Goal: Task Accomplishment & Management: Complete application form

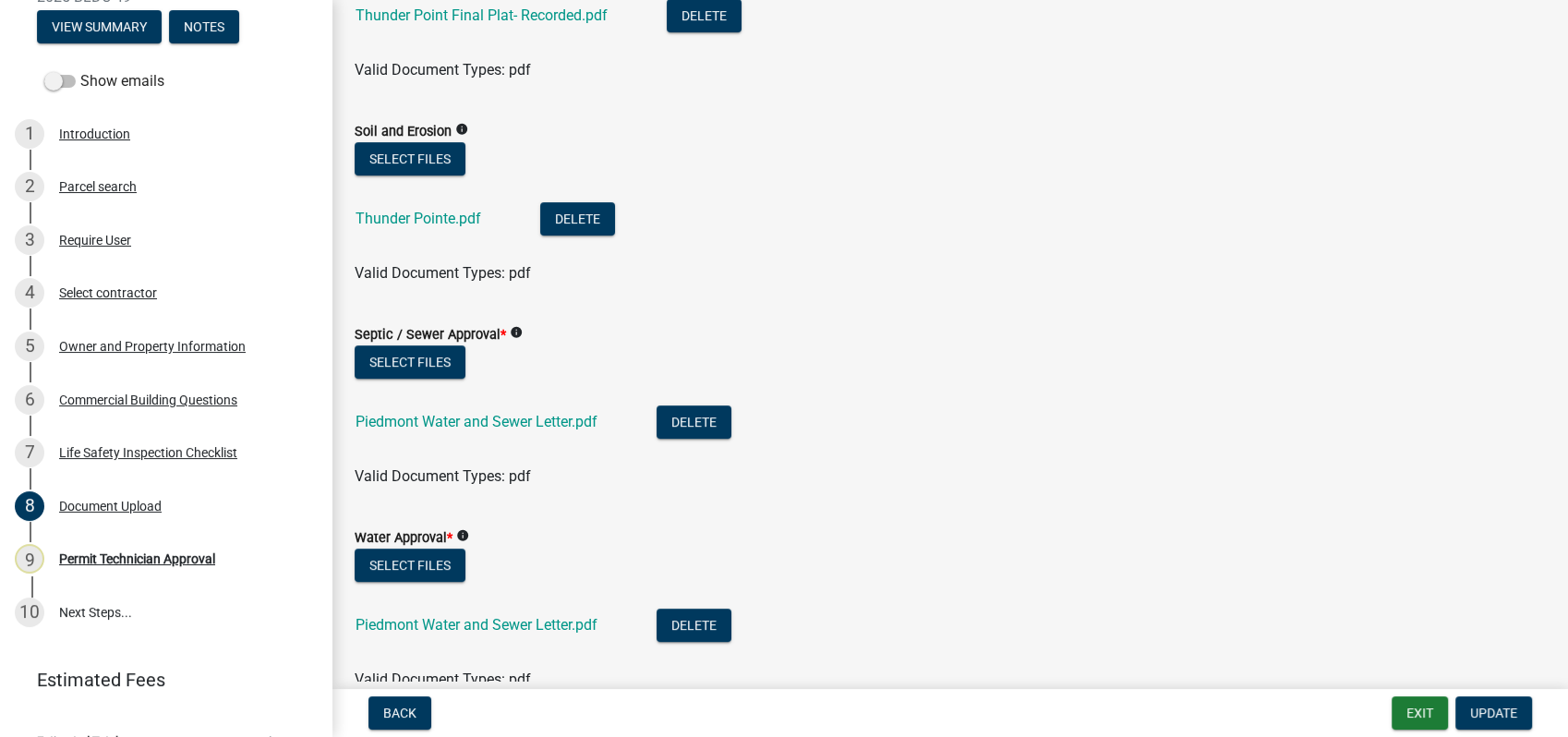
scroll to position [615, 0]
click at [109, 353] on div "Owner and Property Information" at bounding box center [152, 346] width 187 height 13
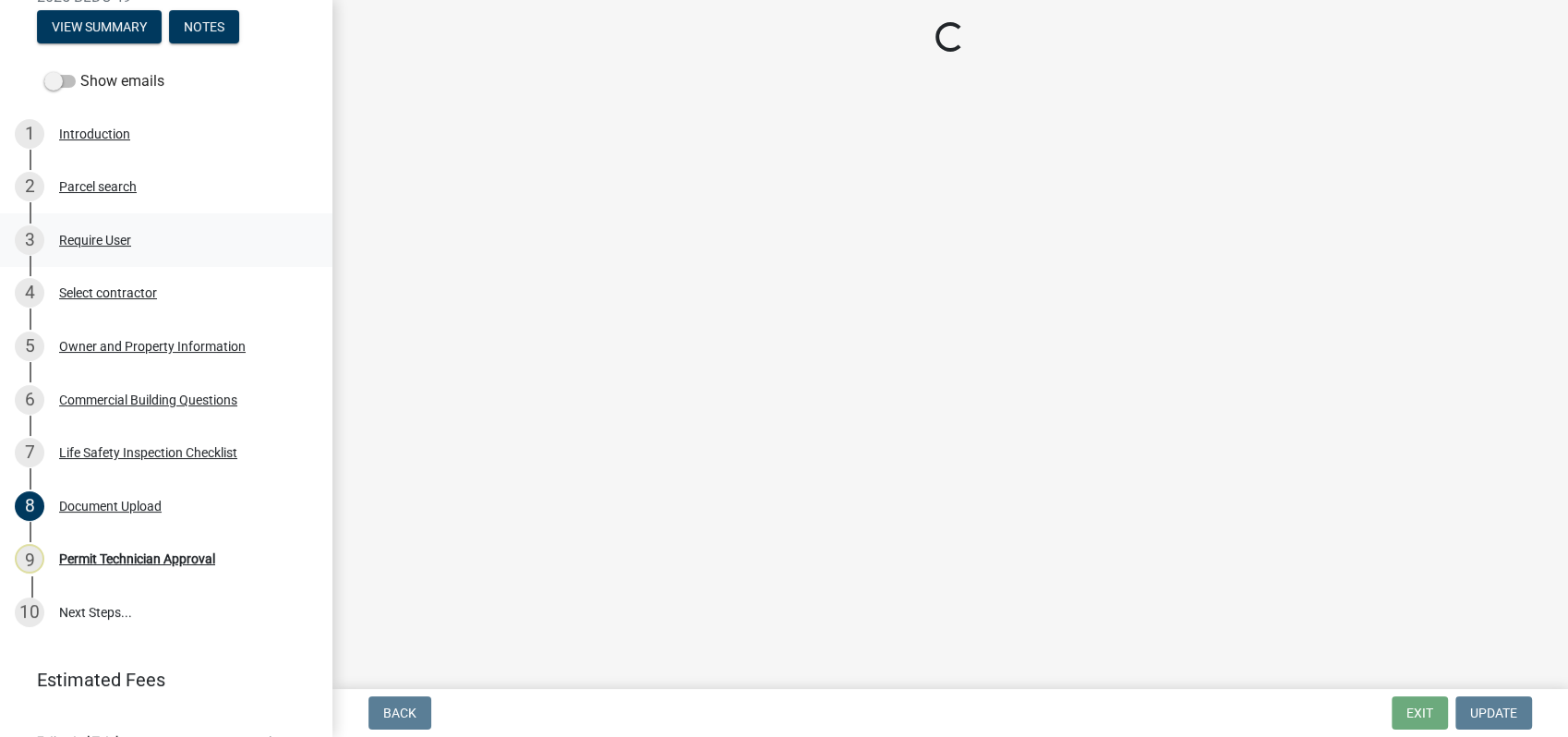
select select "a11fa51f-b34d-496b-ab35-5fd1b53a4648"
select select "83394b22-4a11-496c-8e5c-75ade2e72faf"
select select "469c5908-2854-42d5-89ed-bee7fc26529e"
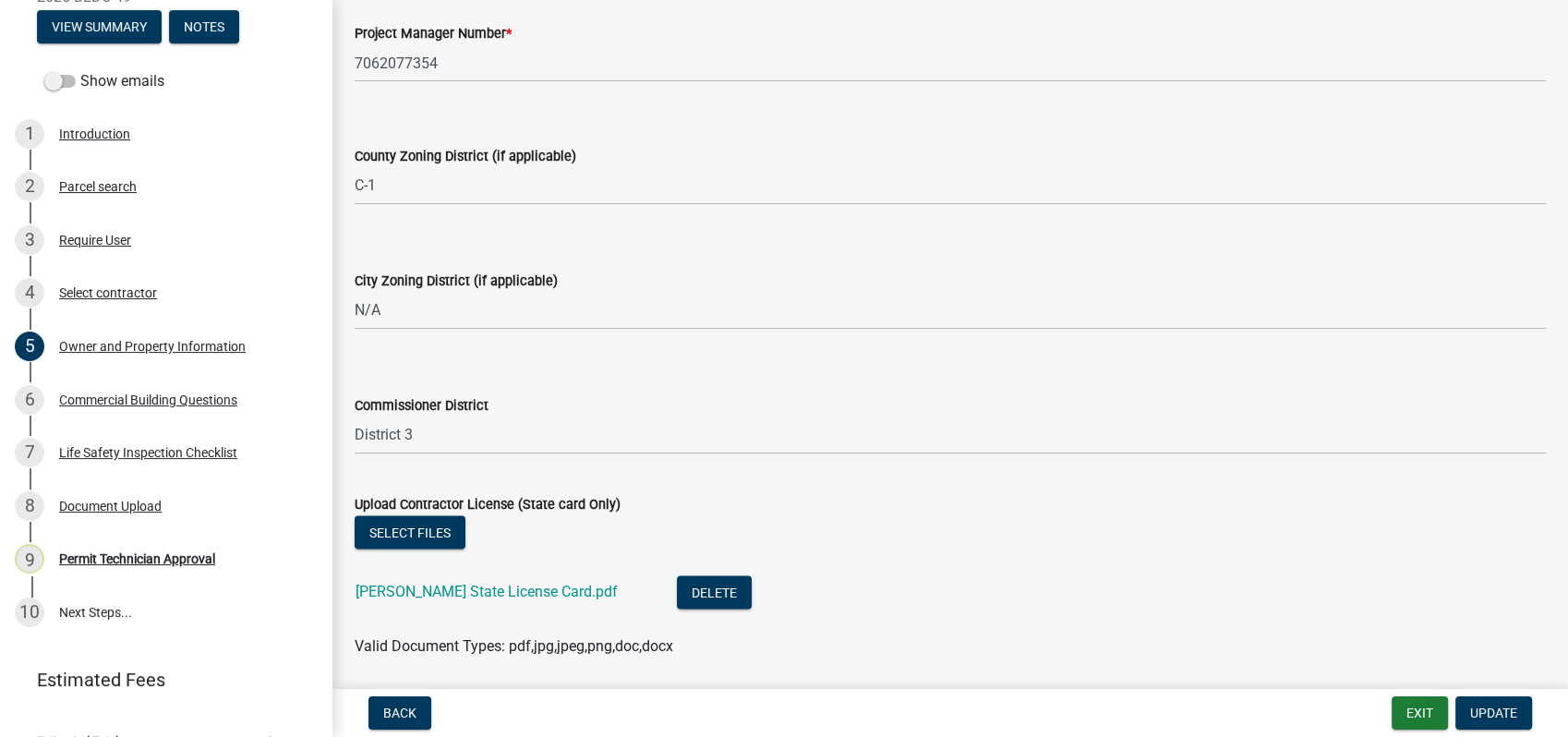
scroll to position [3341, 0]
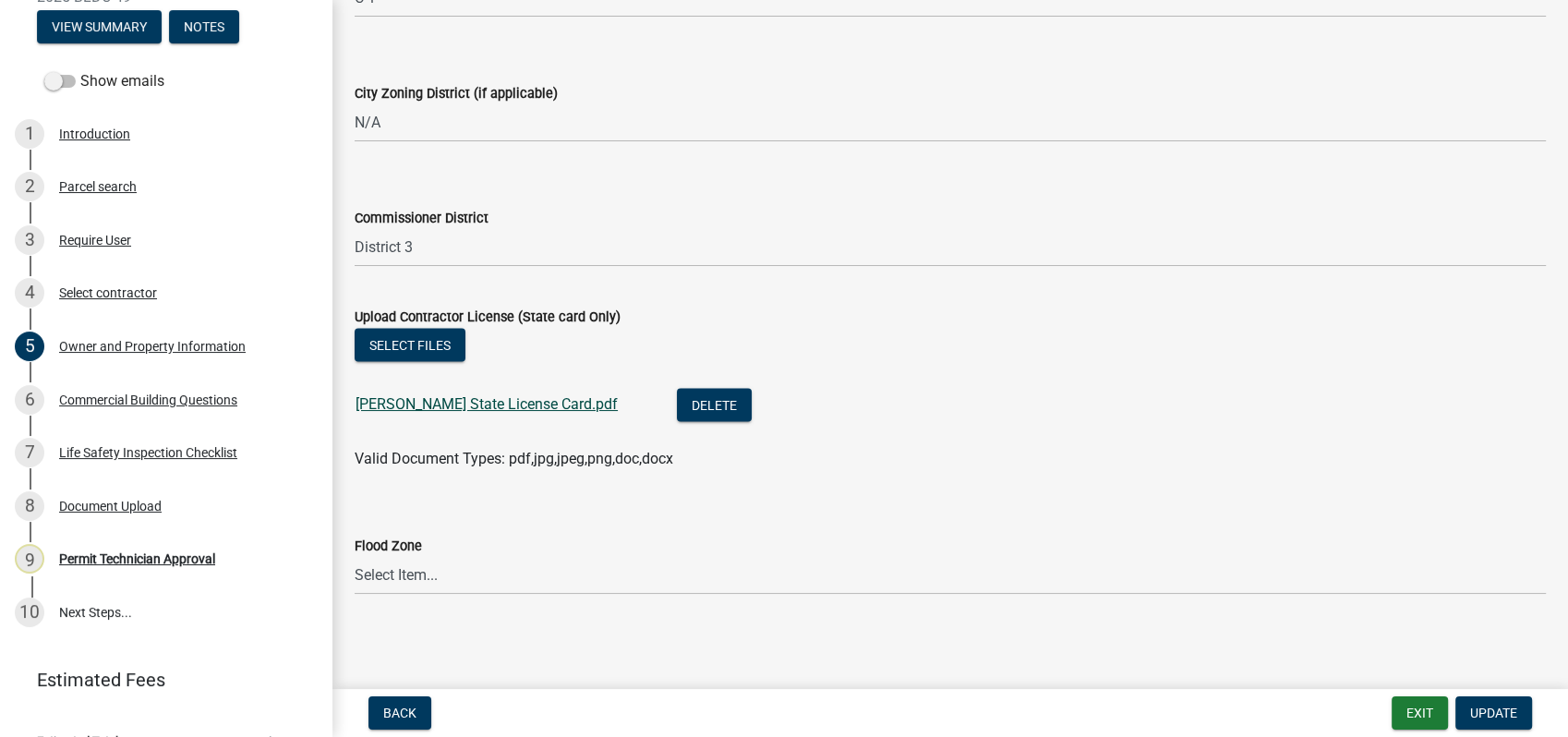
click at [461, 410] on link "[PERSON_NAME] State License Card.pdf" at bounding box center [486, 404] width 262 height 18
click at [139, 407] on div "Commercial Building Questions" at bounding box center [147, 400] width 178 height 13
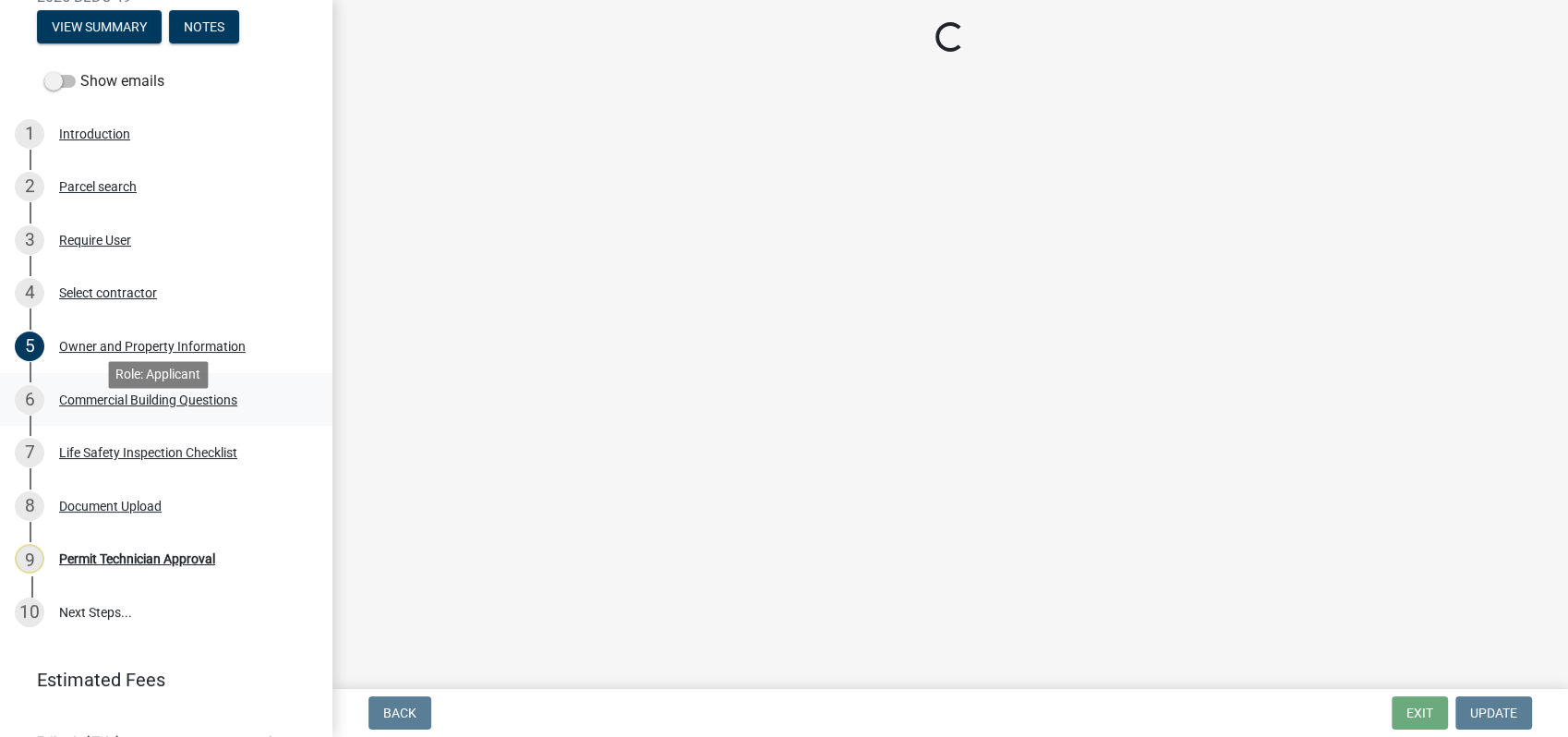
select select "a2980a8e-1e7c-4bd1-9958-7ae80455de28"
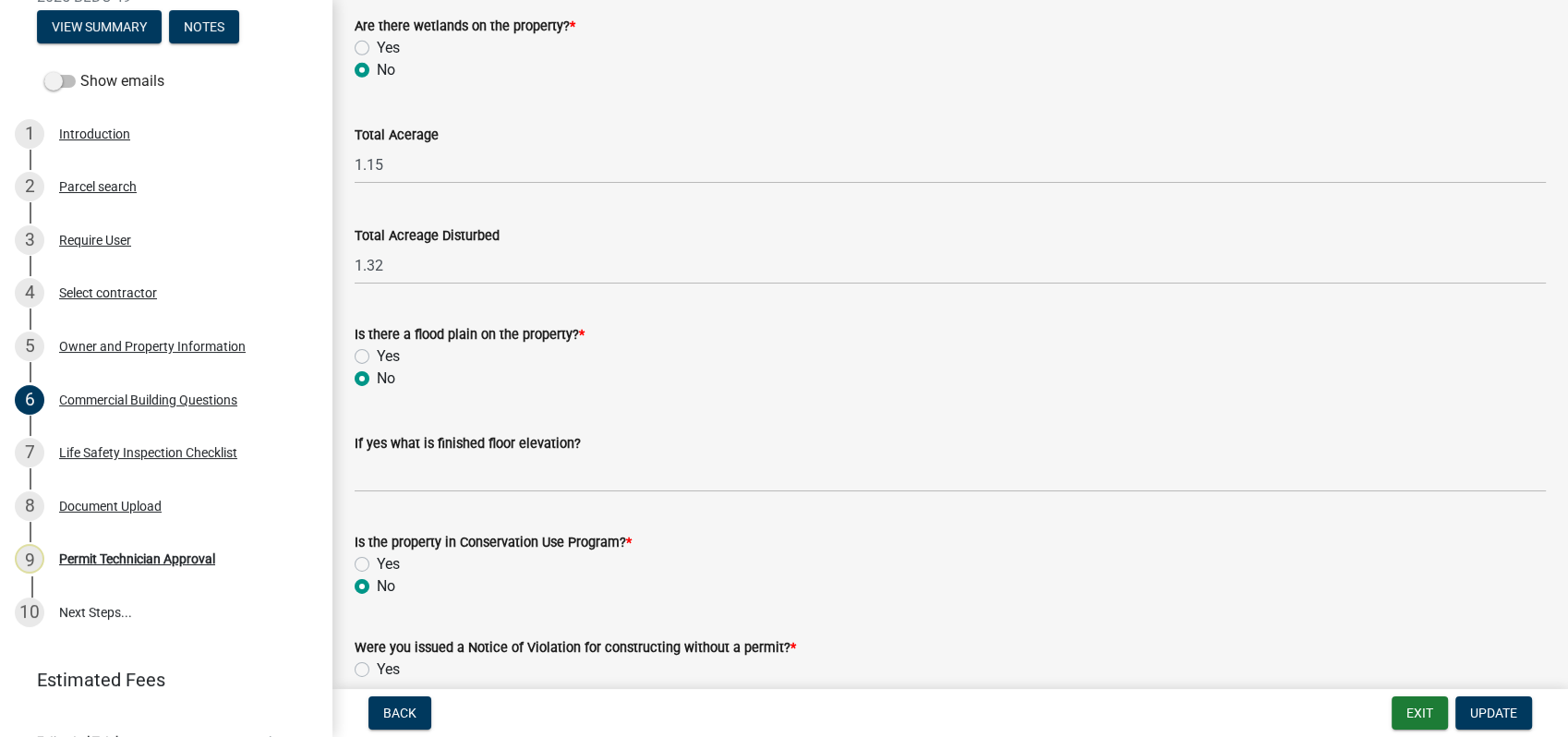
scroll to position [6128, 0]
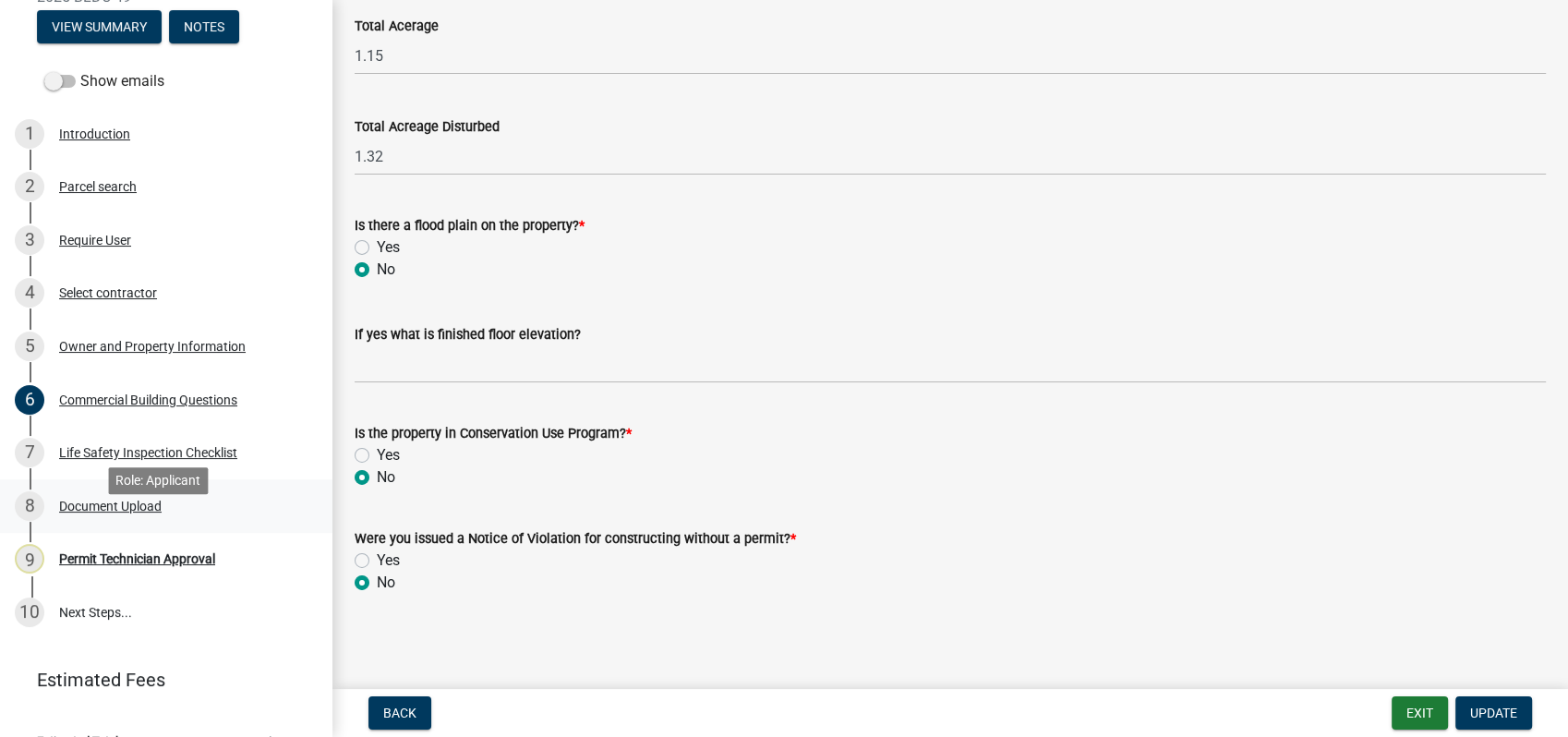
click at [89, 512] on div "Document Upload" at bounding box center [110, 506] width 103 height 13
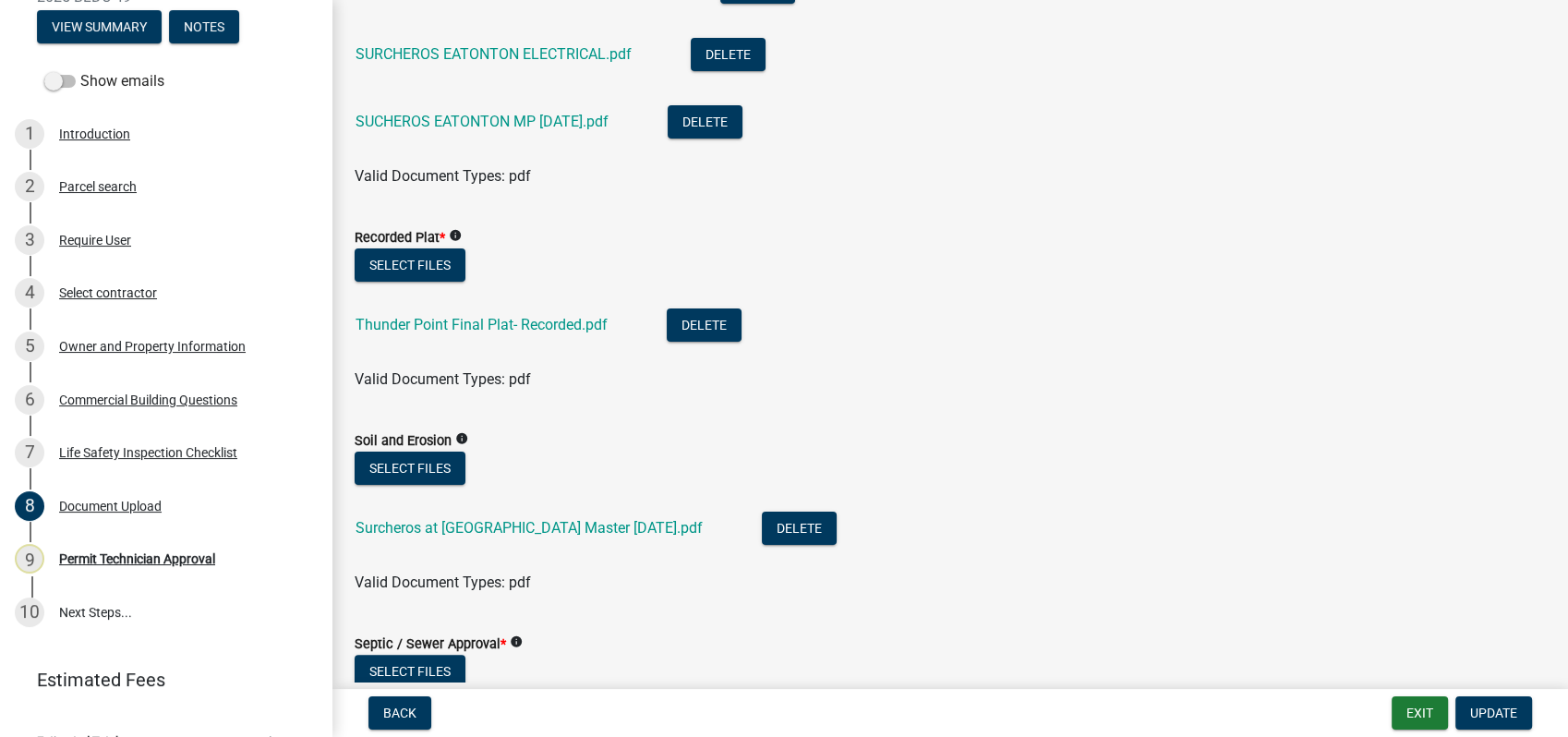
scroll to position [308, 0]
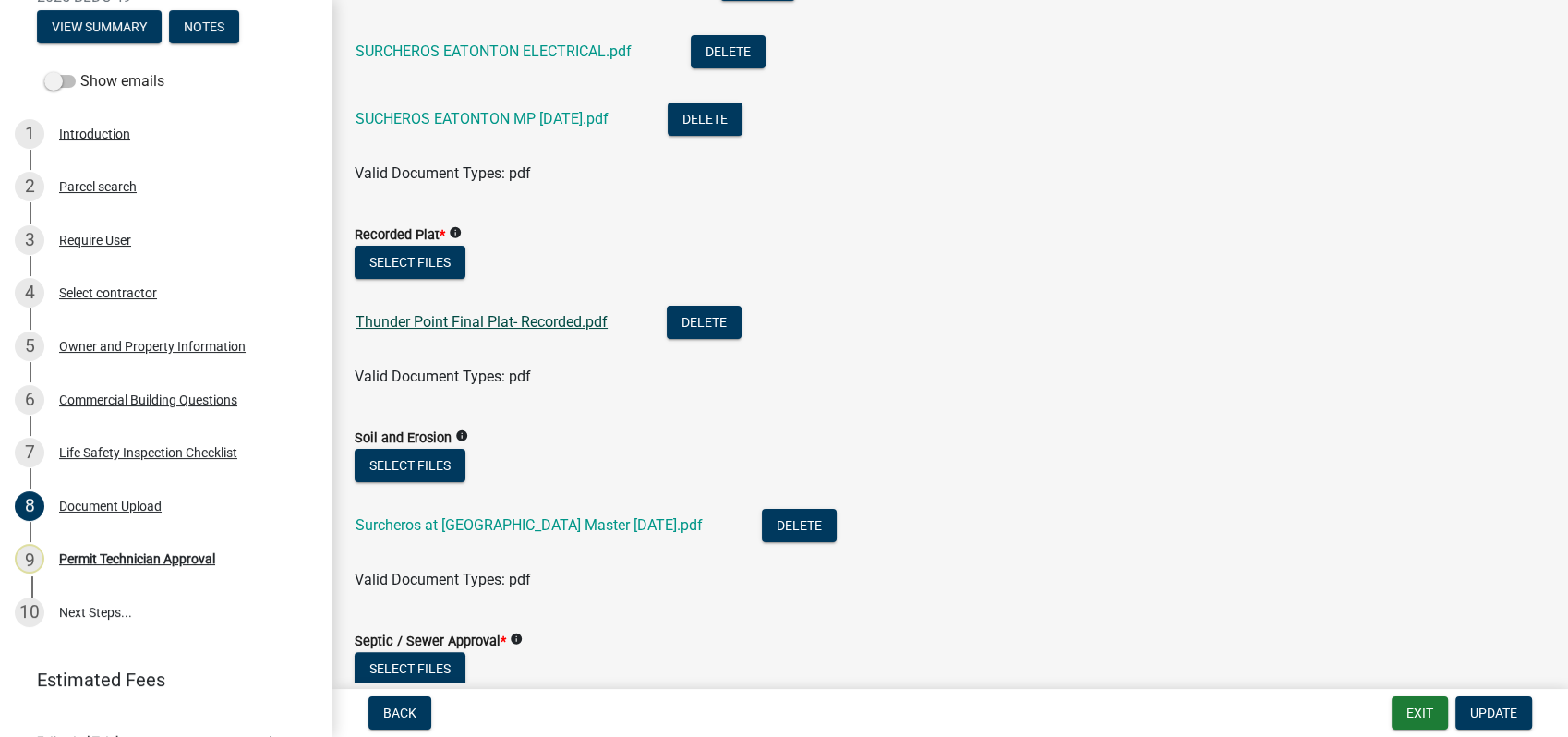
click at [418, 318] on link "Thunder Point Final Plat- Recorded.pdf" at bounding box center [481, 322] width 252 height 18
click at [435, 263] on button "Select files" at bounding box center [409, 262] width 111 height 34
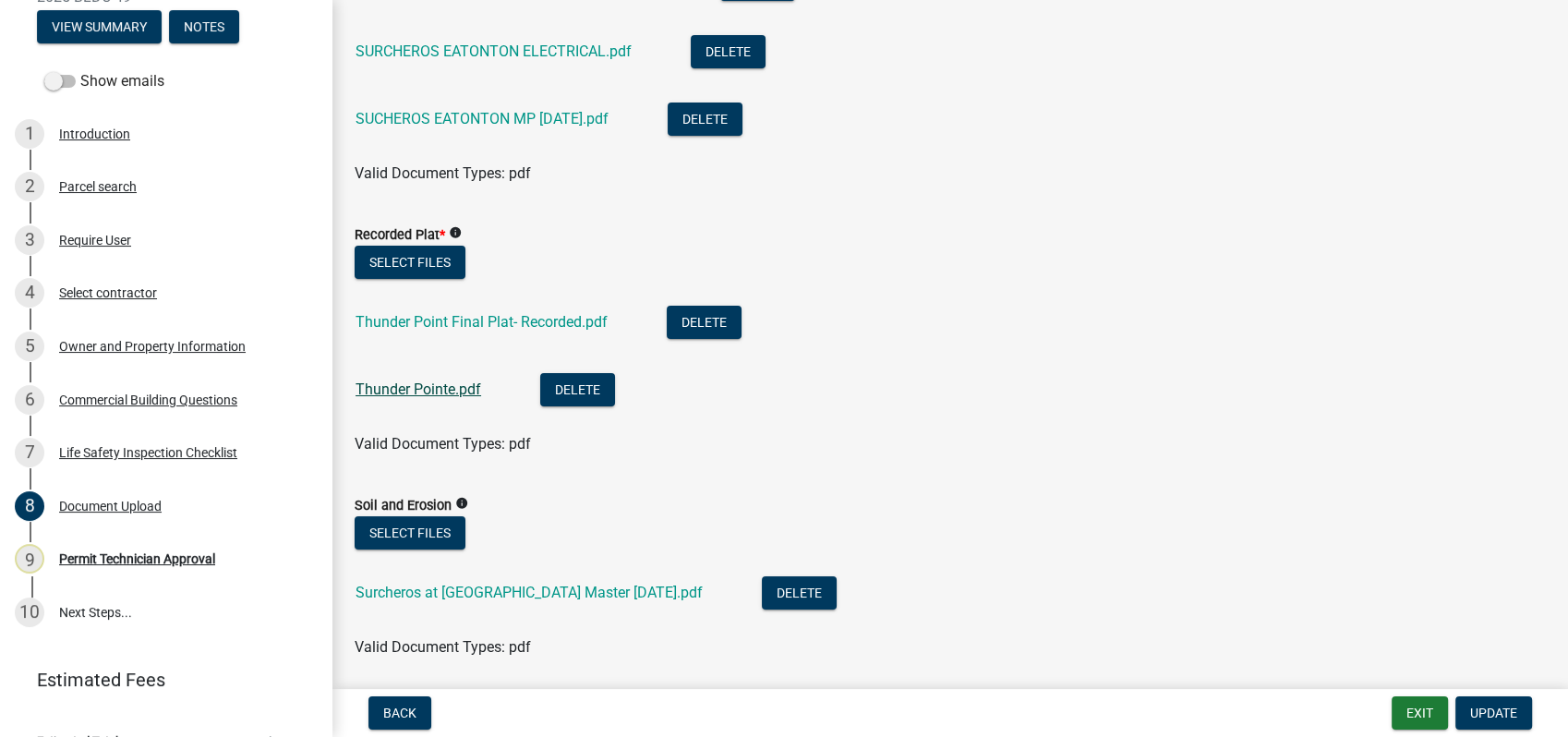
click at [409, 384] on link "Thunder Pointe.pdf" at bounding box center [418, 389] width 126 height 18
click at [459, 383] on link "Thunder Pointe.pdf" at bounding box center [418, 389] width 126 height 18
click at [569, 383] on button "Delete" at bounding box center [577, 390] width 75 height 34
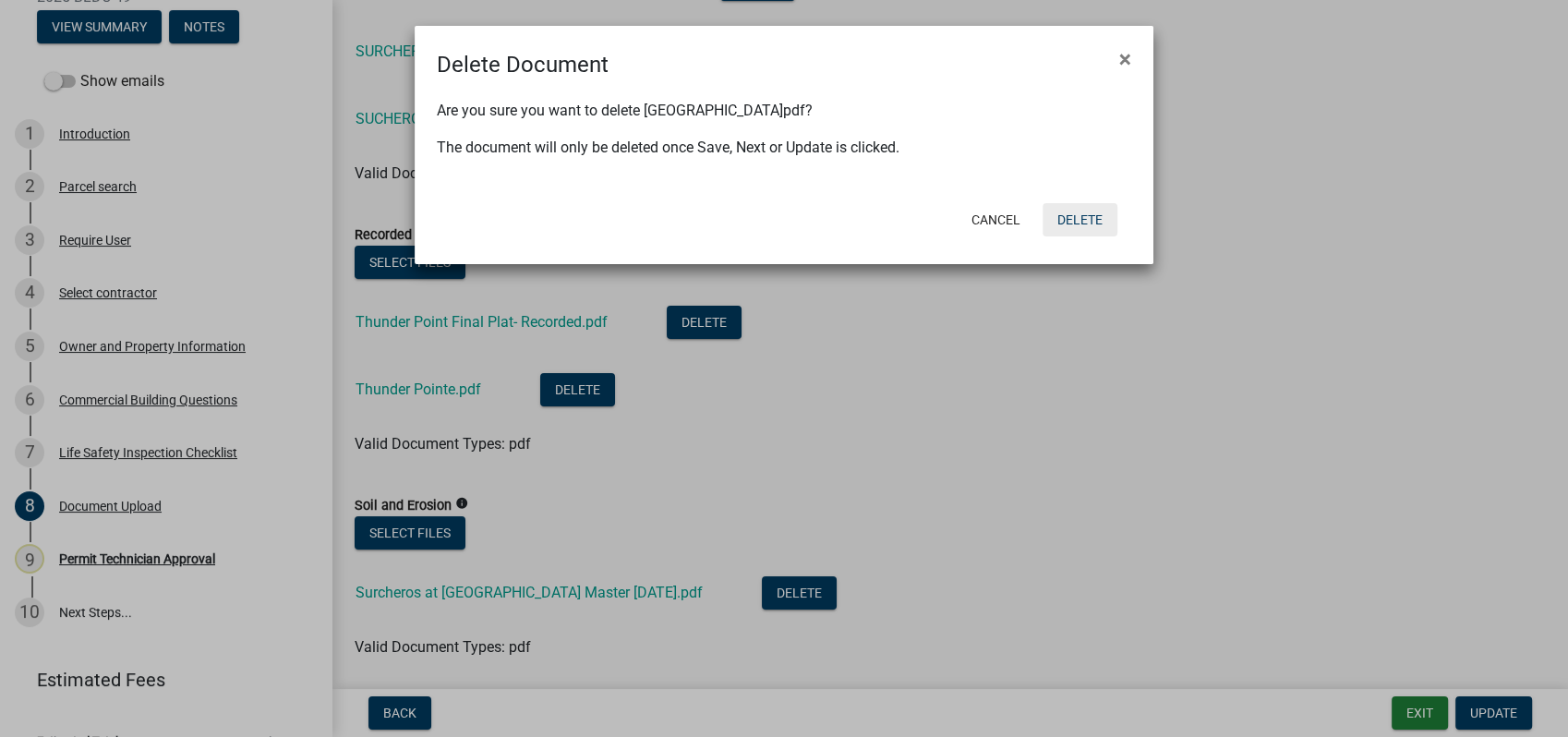
click at [1074, 214] on button "Delete" at bounding box center [1080, 220] width 75 height 34
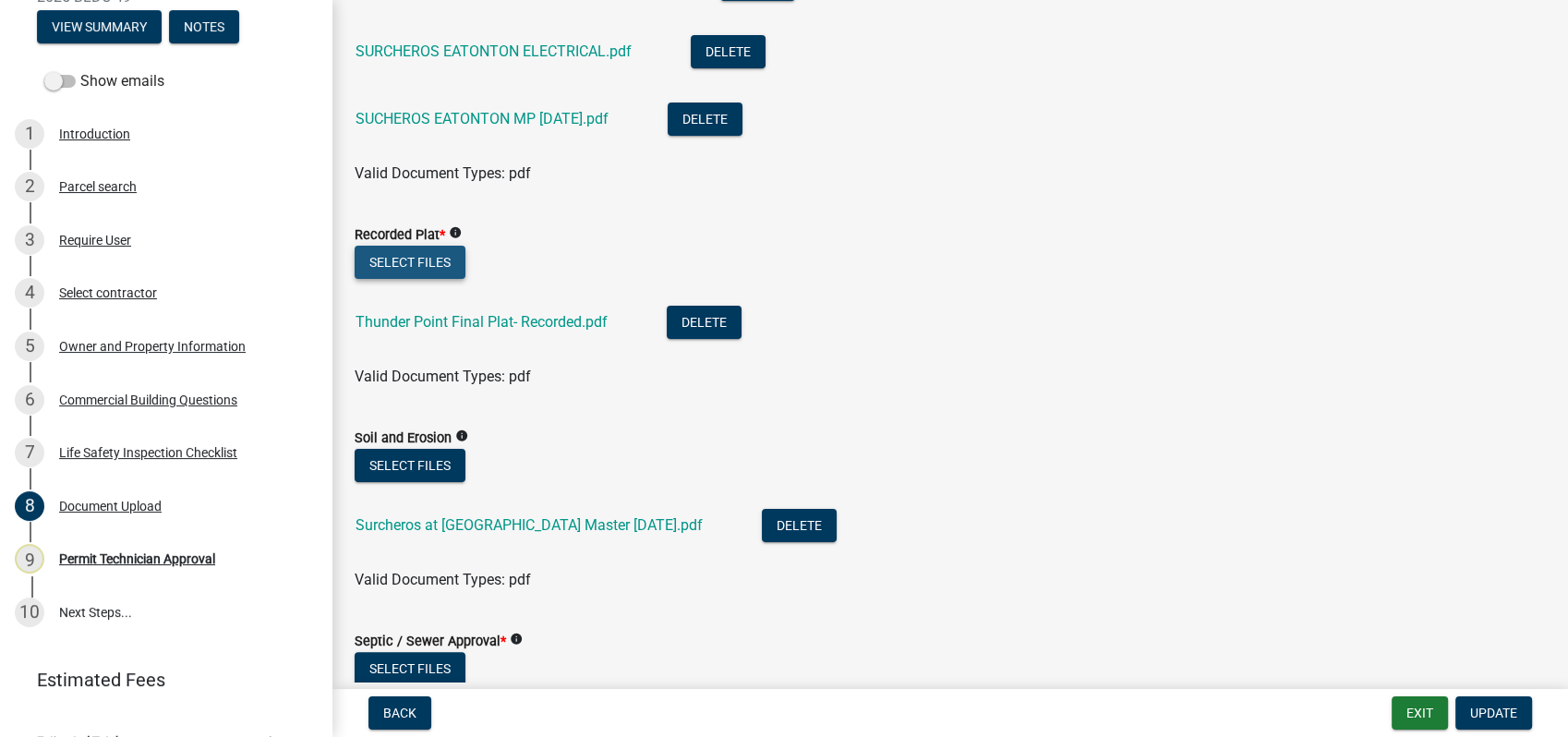
click at [399, 259] on button "Select files" at bounding box center [409, 262] width 111 height 34
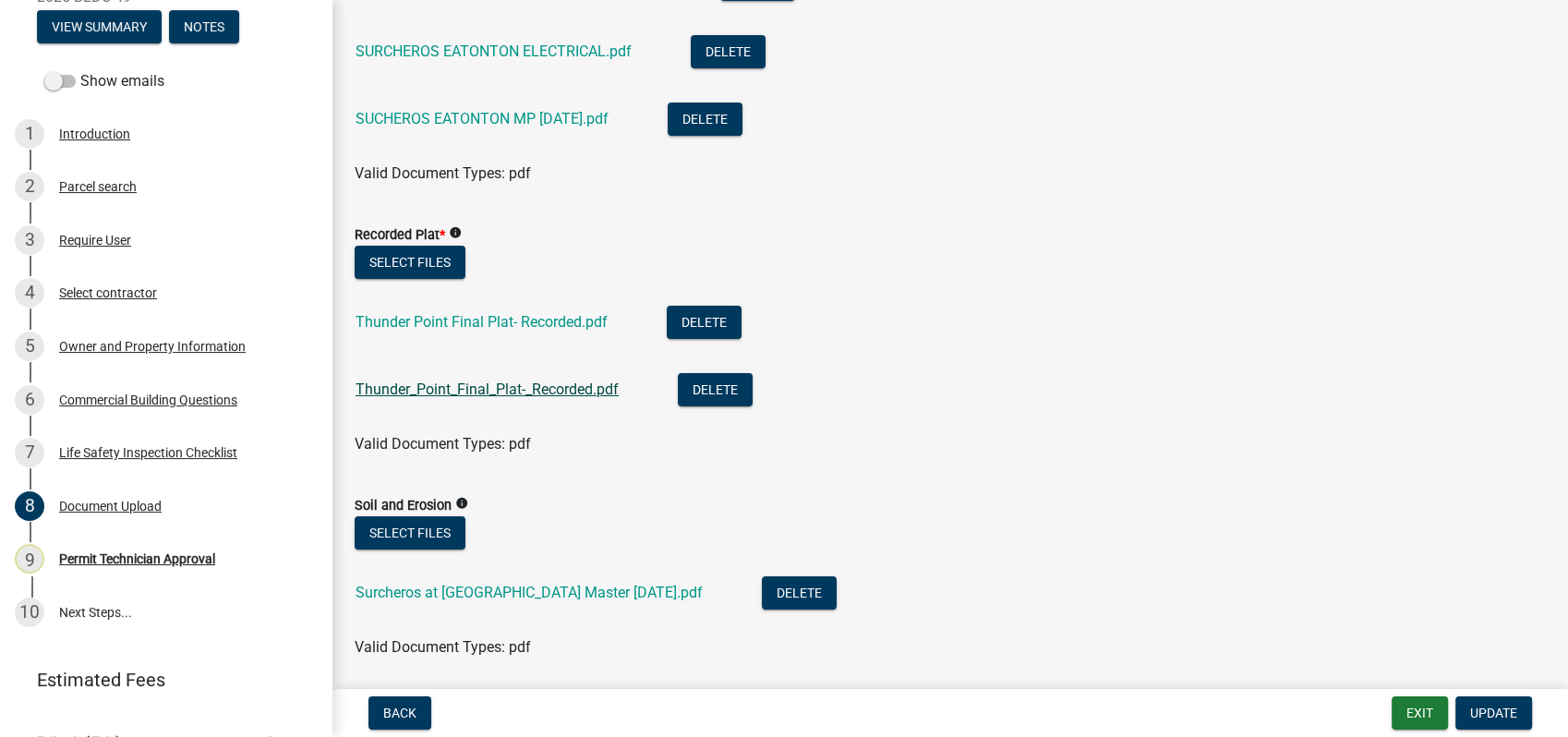
click at [479, 385] on link "Thunder_Point_Final_Plat-_Recorded.pdf" at bounding box center [487, 389] width 263 height 18
click at [711, 327] on button "Delete" at bounding box center [704, 323] width 75 height 34
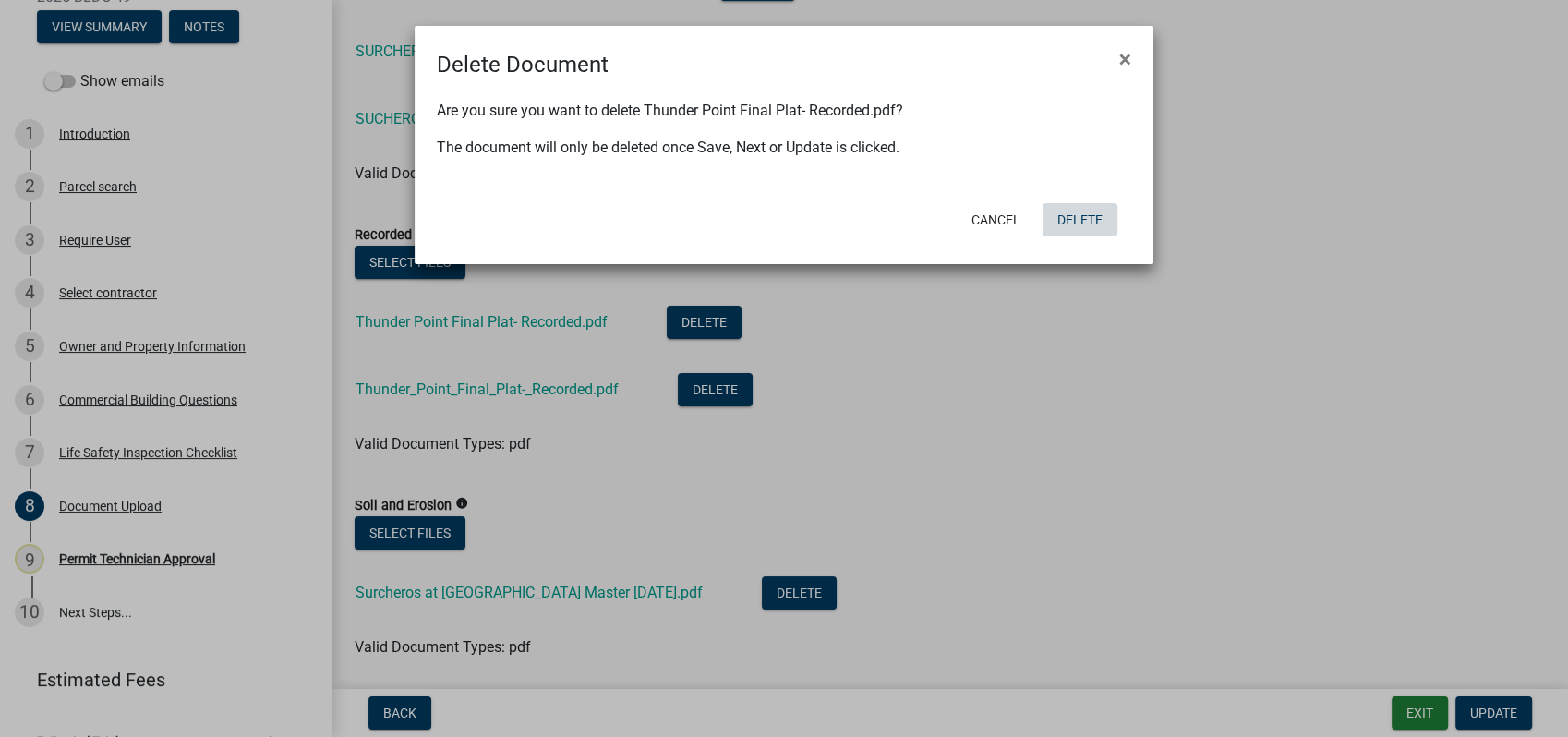
click at [1098, 216] on button "Delete" at bounding box center [1080, 220] width 75 height 34
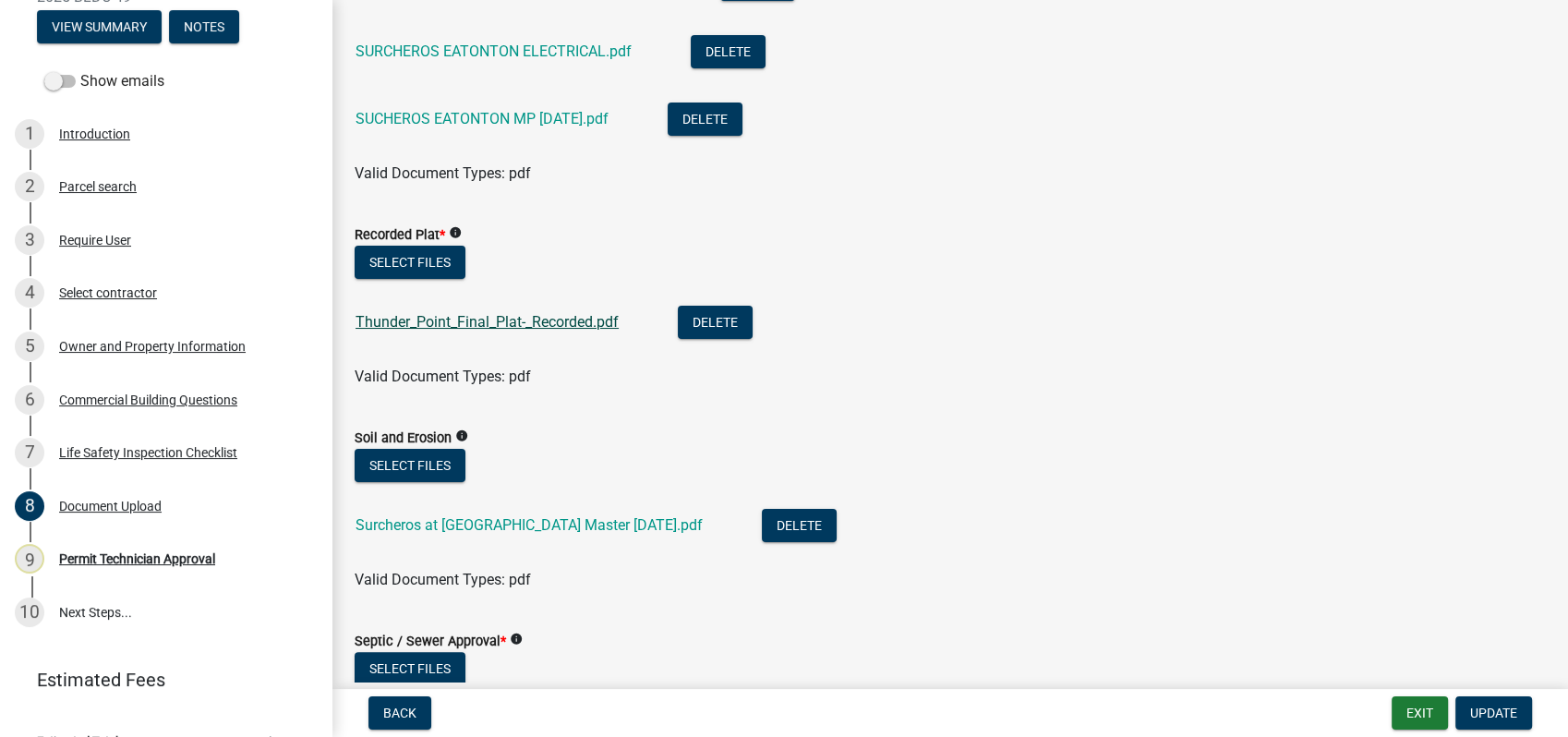
click at [429, 320] on link "Thunder_Point_Final_Plat-_Recorded.pdf" at bounding box center [487, 322] width 263 height 18
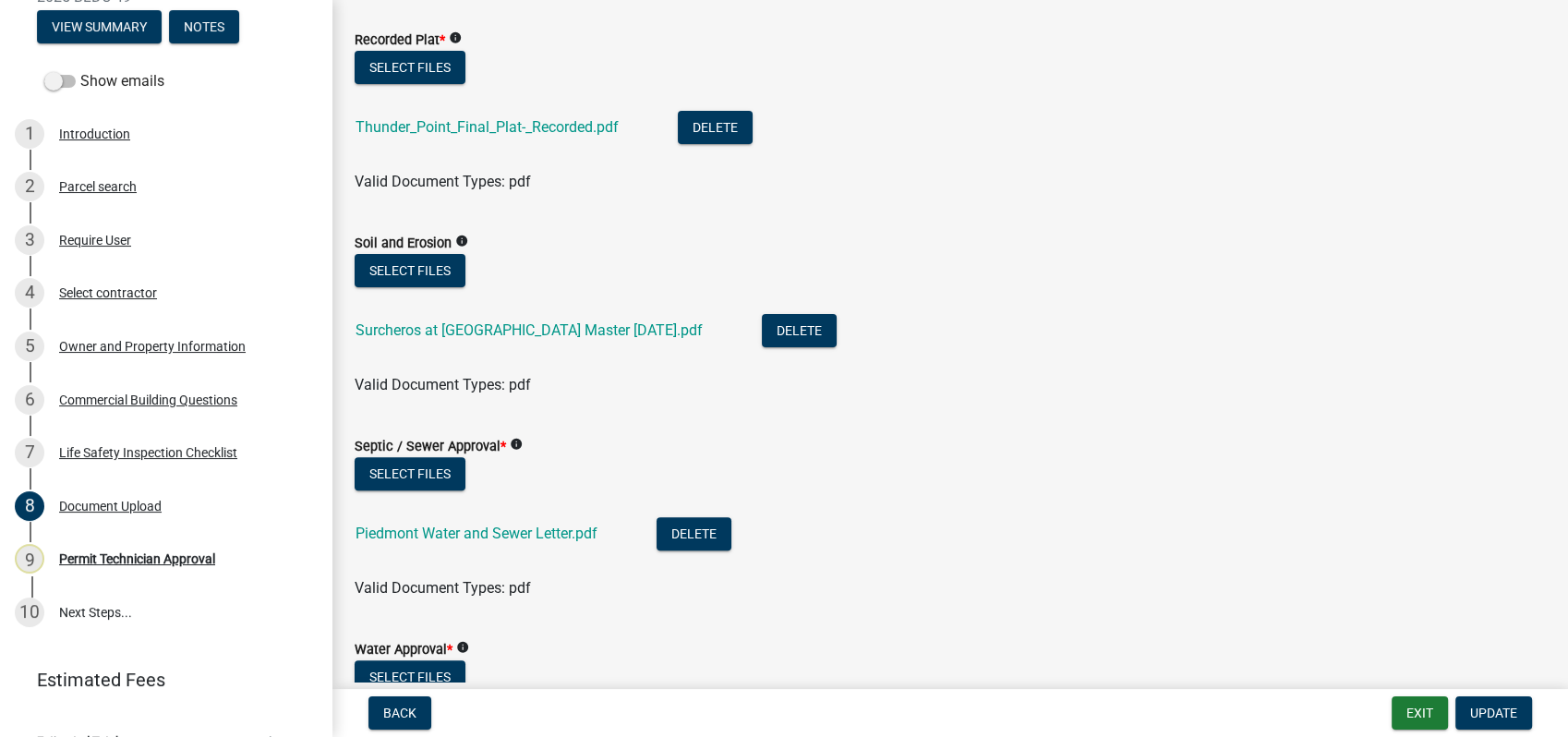
scroll to position [512, 0]
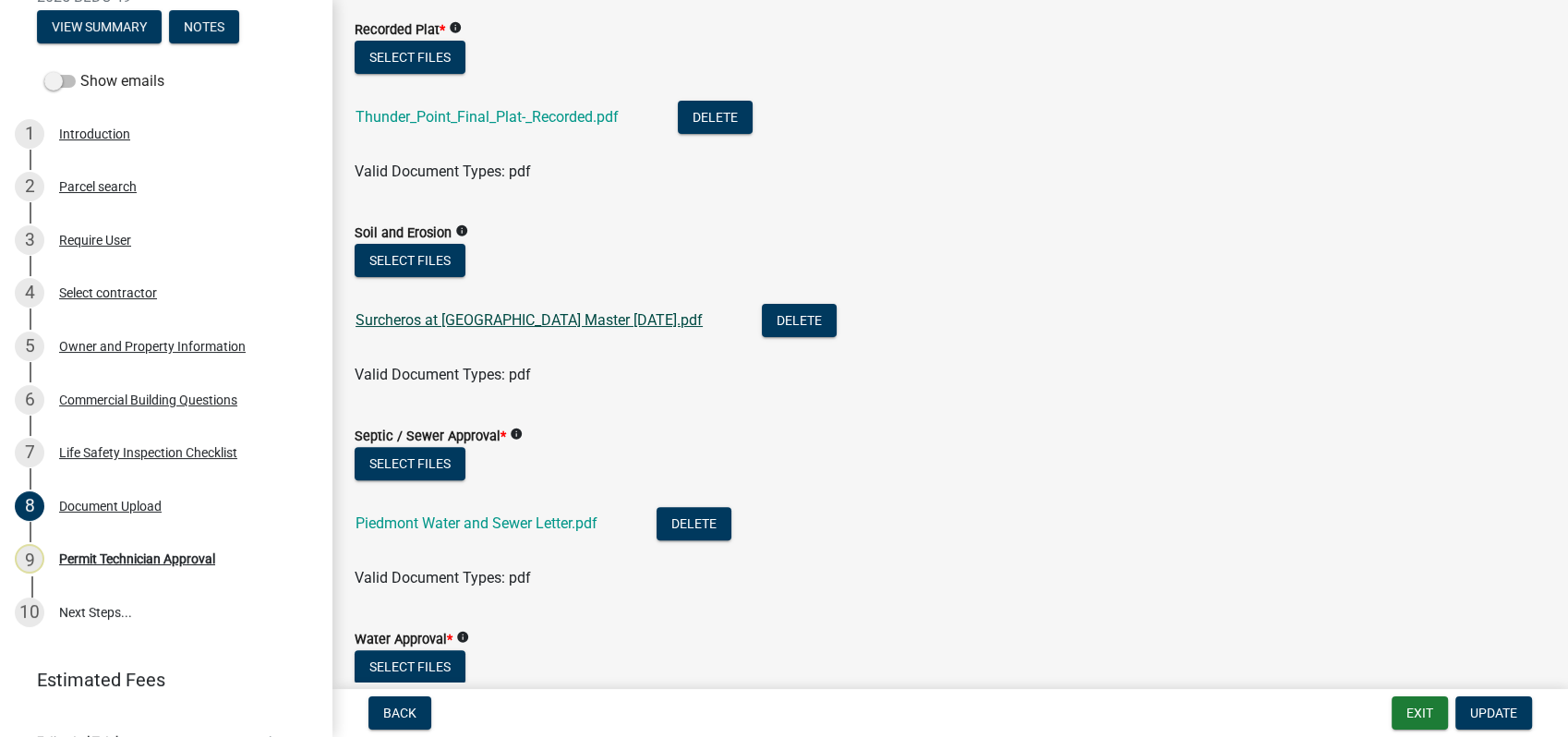
click at [475, 316] on link "Surcheros at [GEOGRAPHIC_DATA] Master [DATE].pdf" at bounding box center [529, 320] width 347 height 18
click at [380, 266] on button "Select files" at bounding box center [409, 260] width 111 height 34
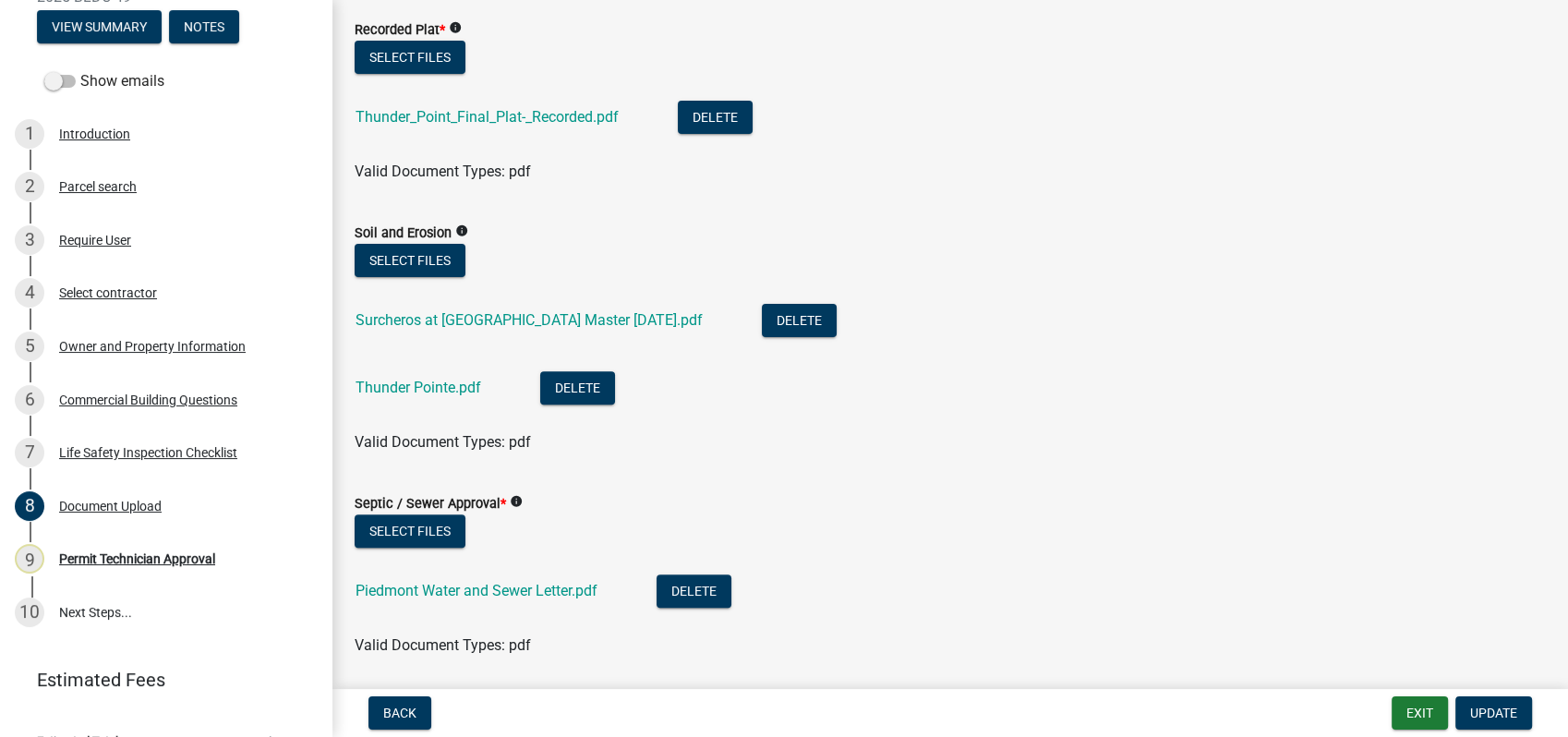
click at [432, 371] on div "Thunder Pointe.pdf" at bounding box center [433, 390] width 155 height 38
click at [421, 382] on link "Thunder Pointe.pdf" at bounding box center [418, 387] width 126 height 18
click at [762, 317] on button "Delete" at bounding box center [799, 321] width 75 height 34
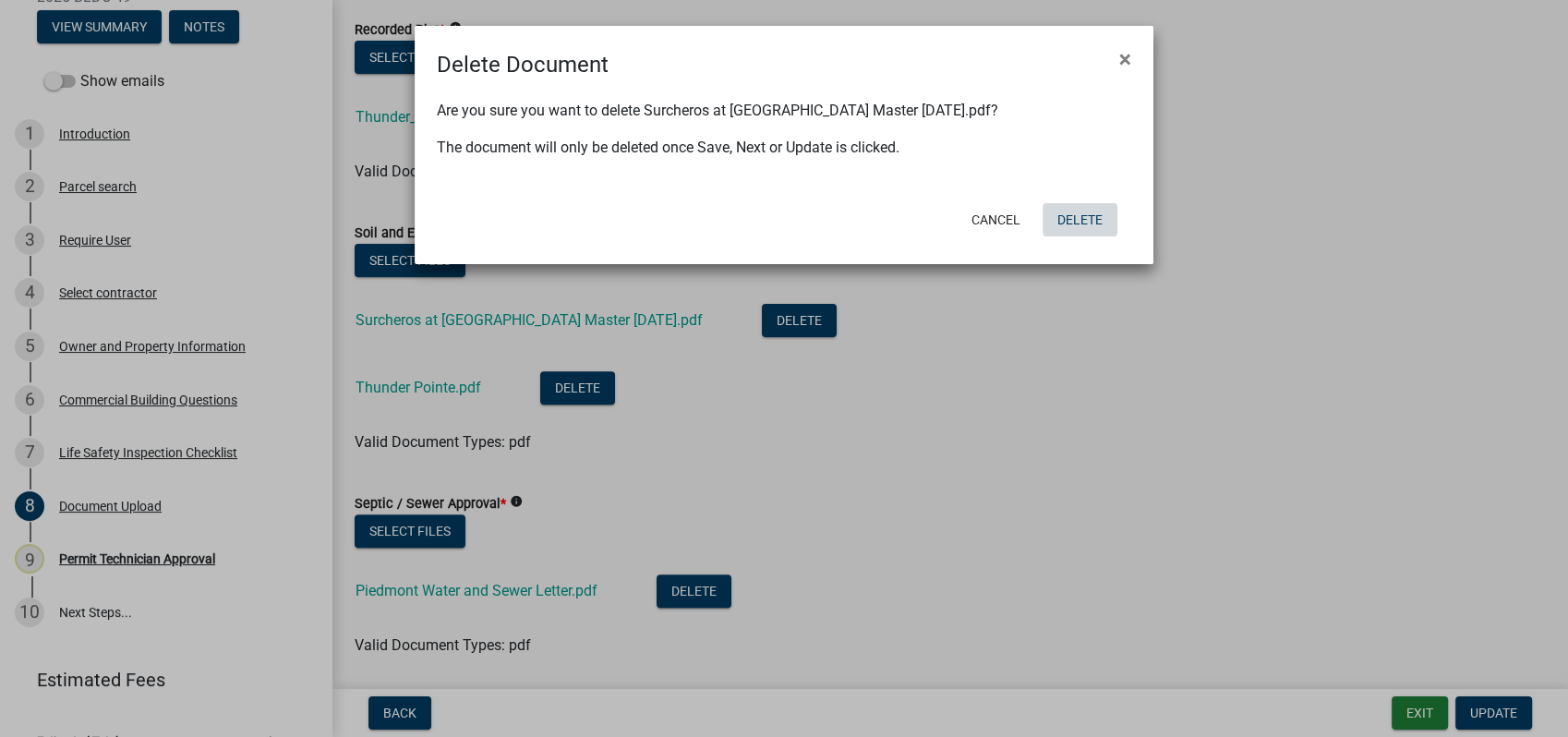
click at [1071, 214] on button "Delete" at bounding box center [1080, 220] width 75 height 34
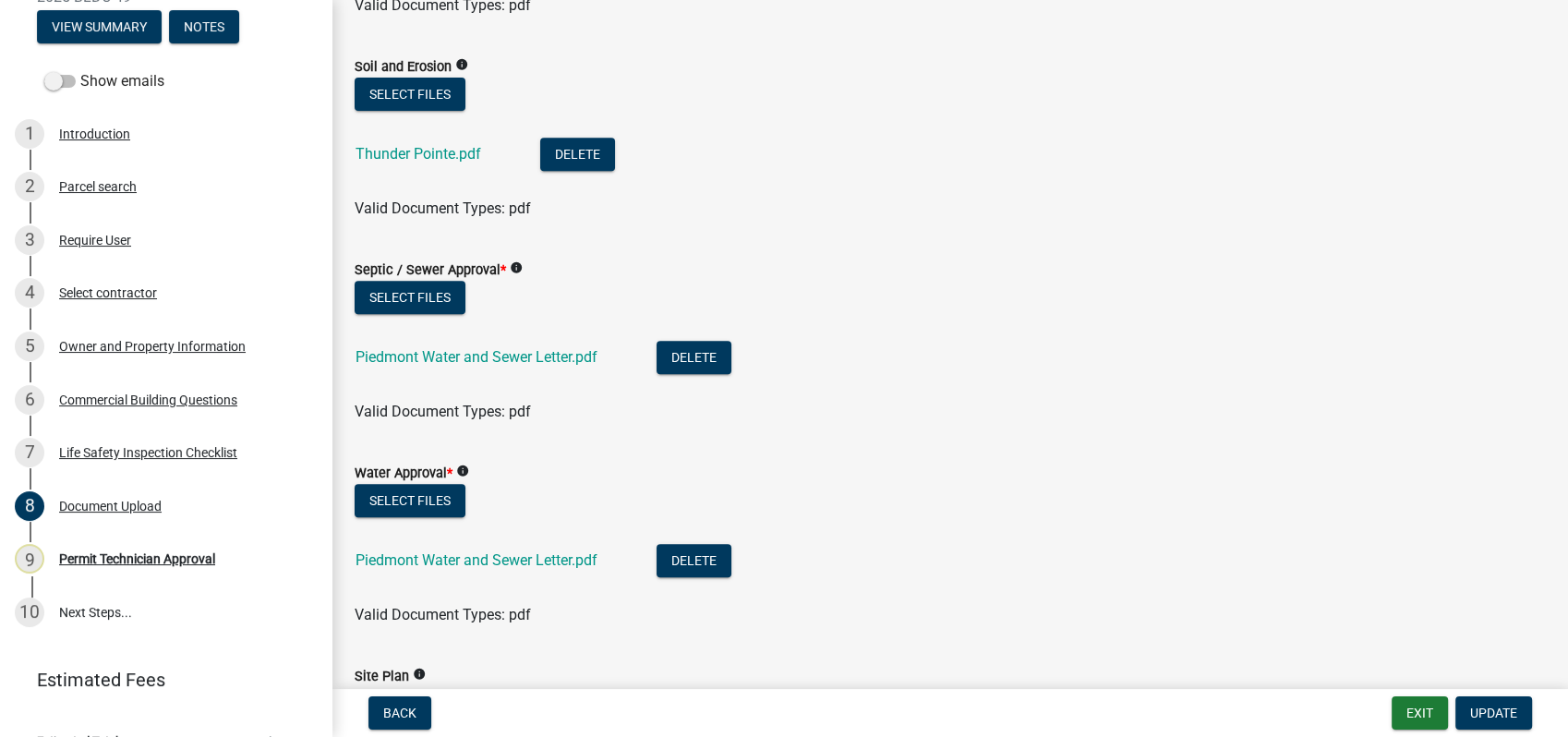
scroll to position [717, 0]
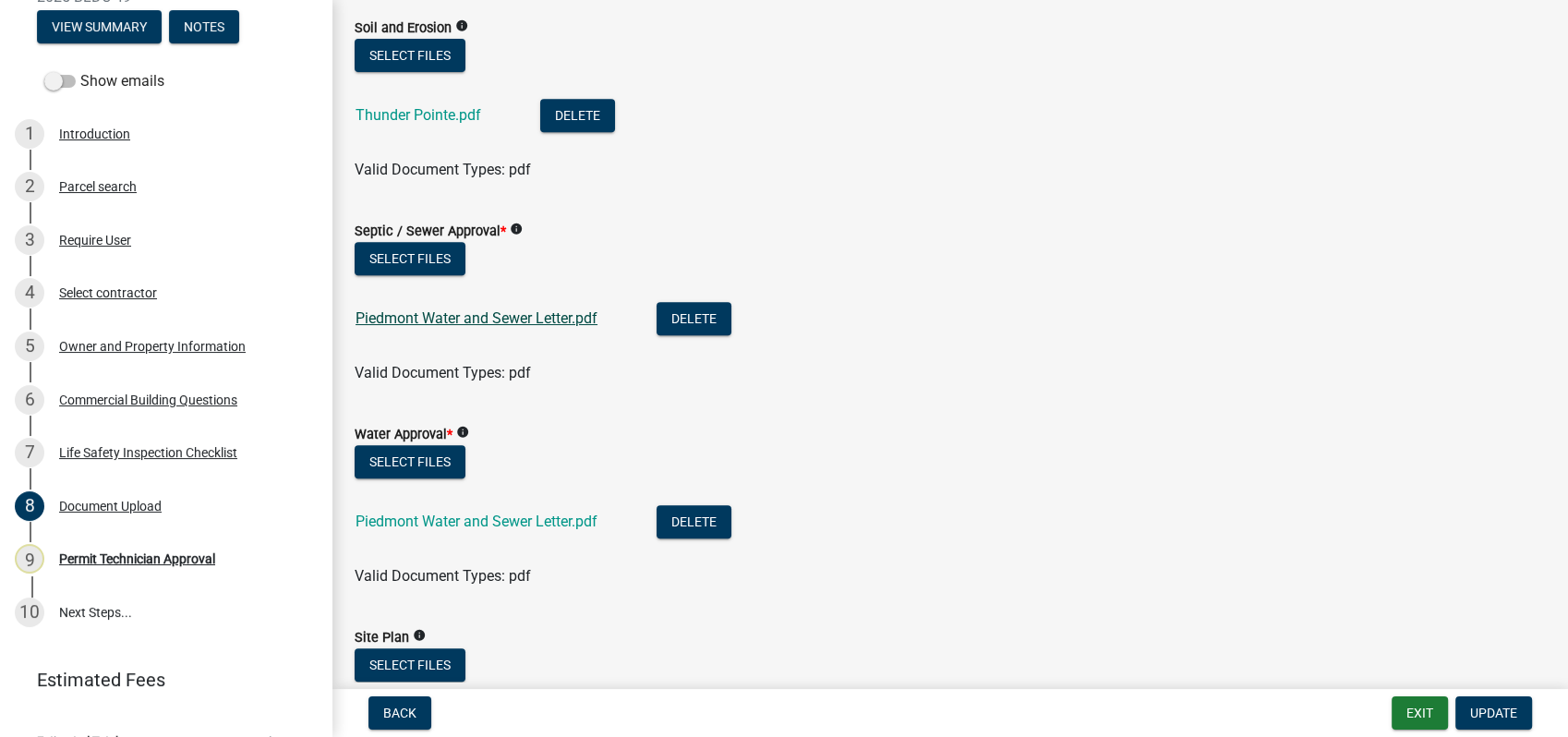
click at [483, 315] on link "Piedmont Water and Sewer Letter.pdf" at bounding box center [476, 318] width 242 height 18
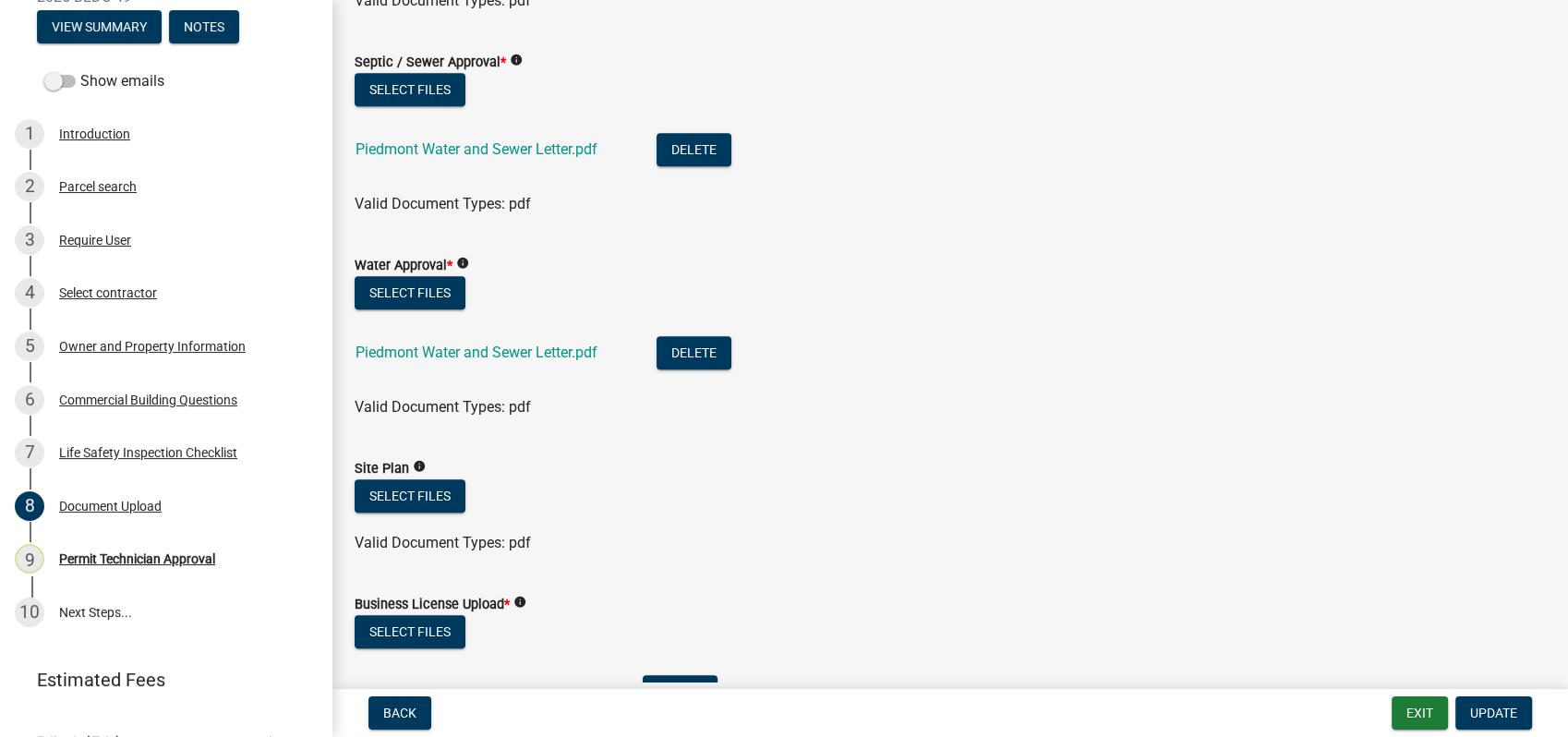
scroll to position [924, 0]
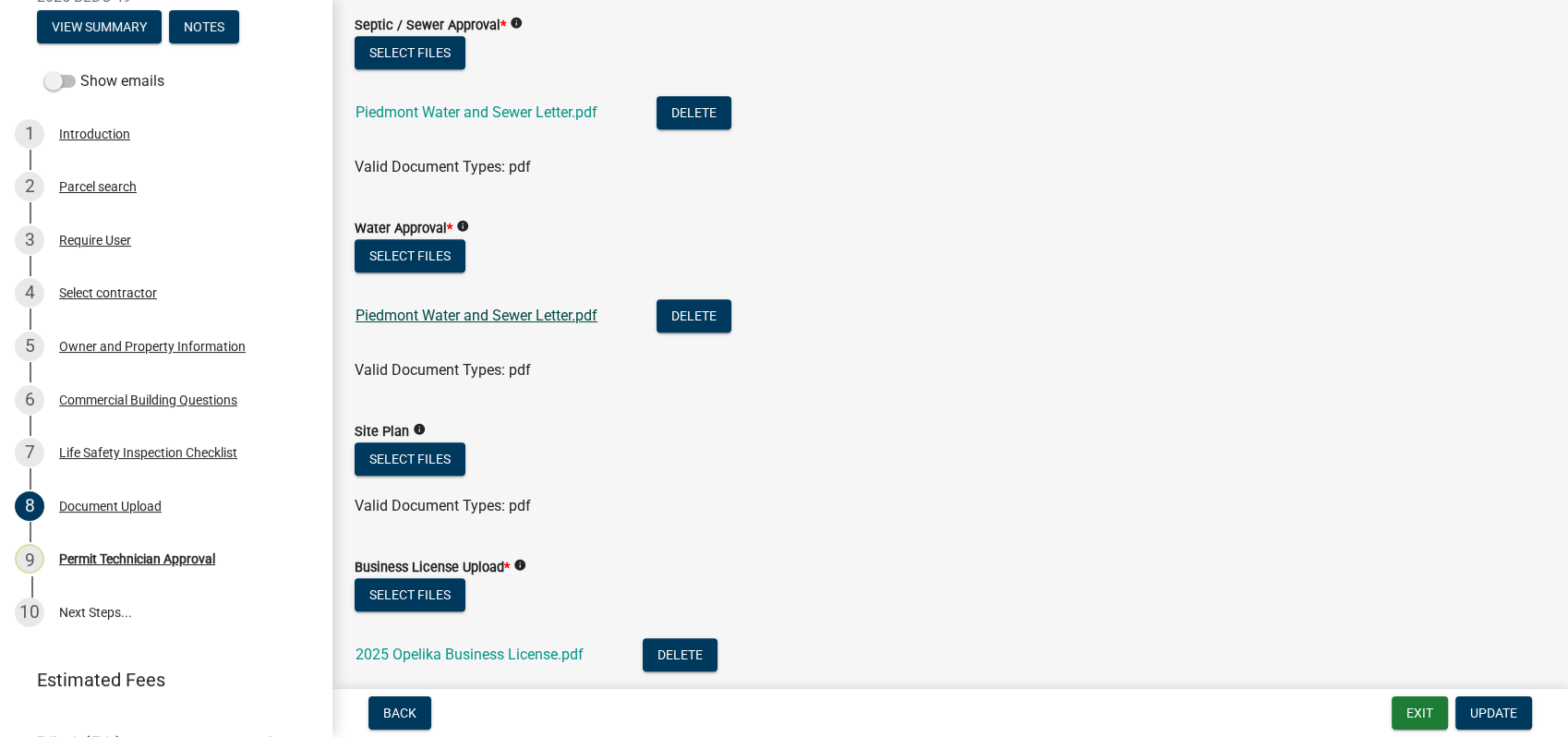
click at [464, 309] on link "Piedmont Water and Sewer Letter.pdf" at bounding box center [476, 315] width 242 height 18
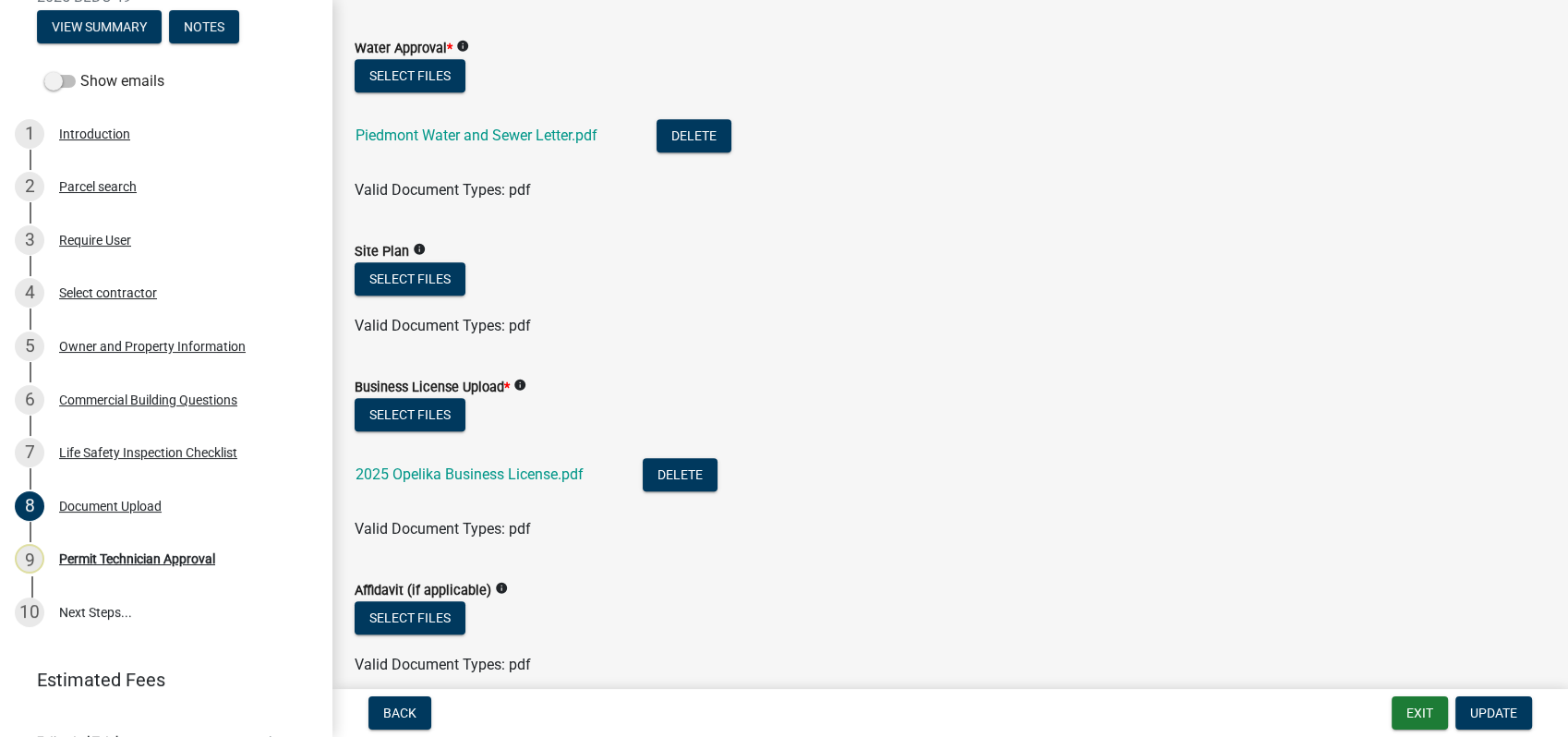
scroll to position [1231, 0]
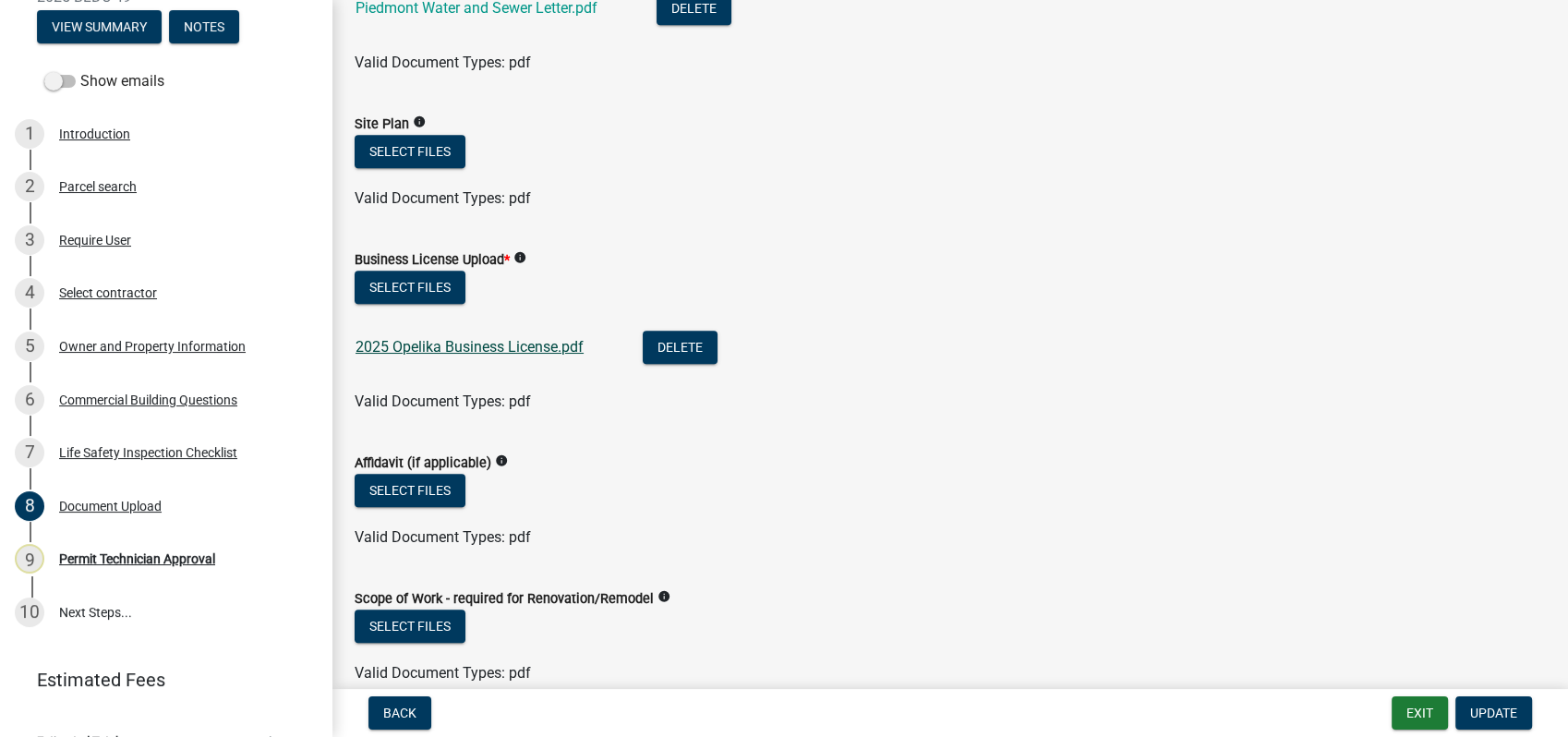
click at [428, 340] on link "2025 Opelika Business License.pdf" at bounding box center [469, 346] width 228 height 18
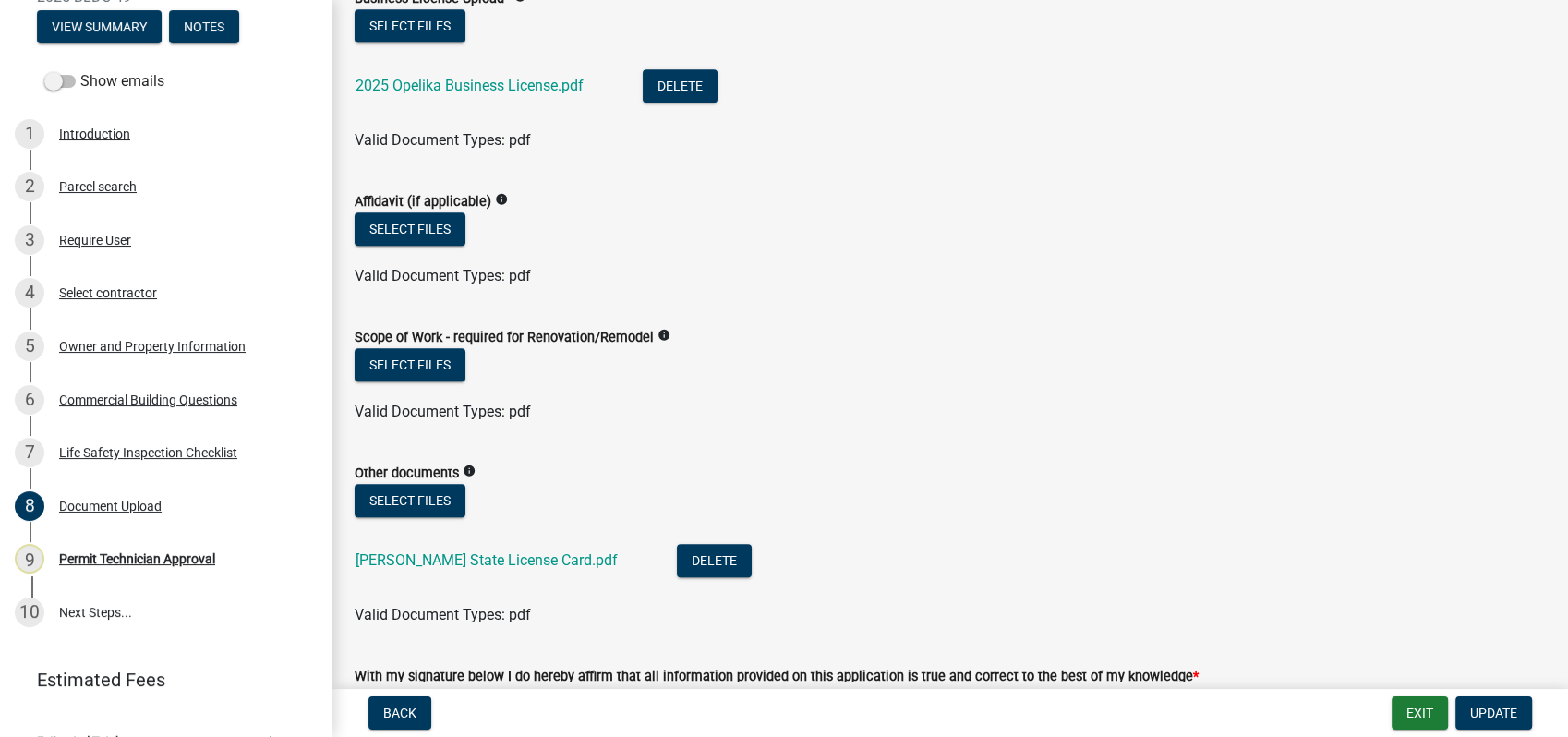
scroll to position [1538, 0]
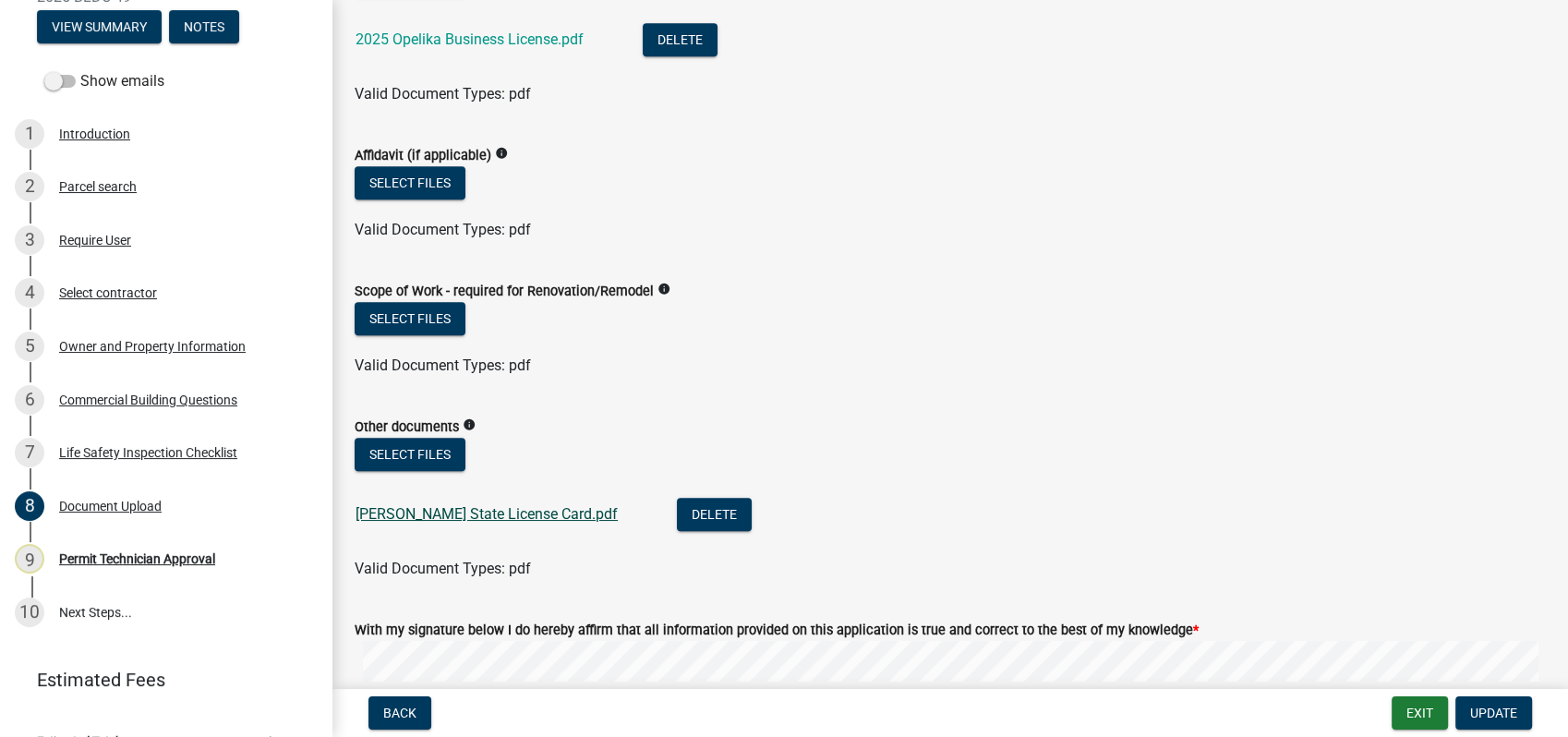
click at [417, 512] on link "[PERSON_NAME] State License Card.pdf" at bounding box center [486, 513] width 262 height 18
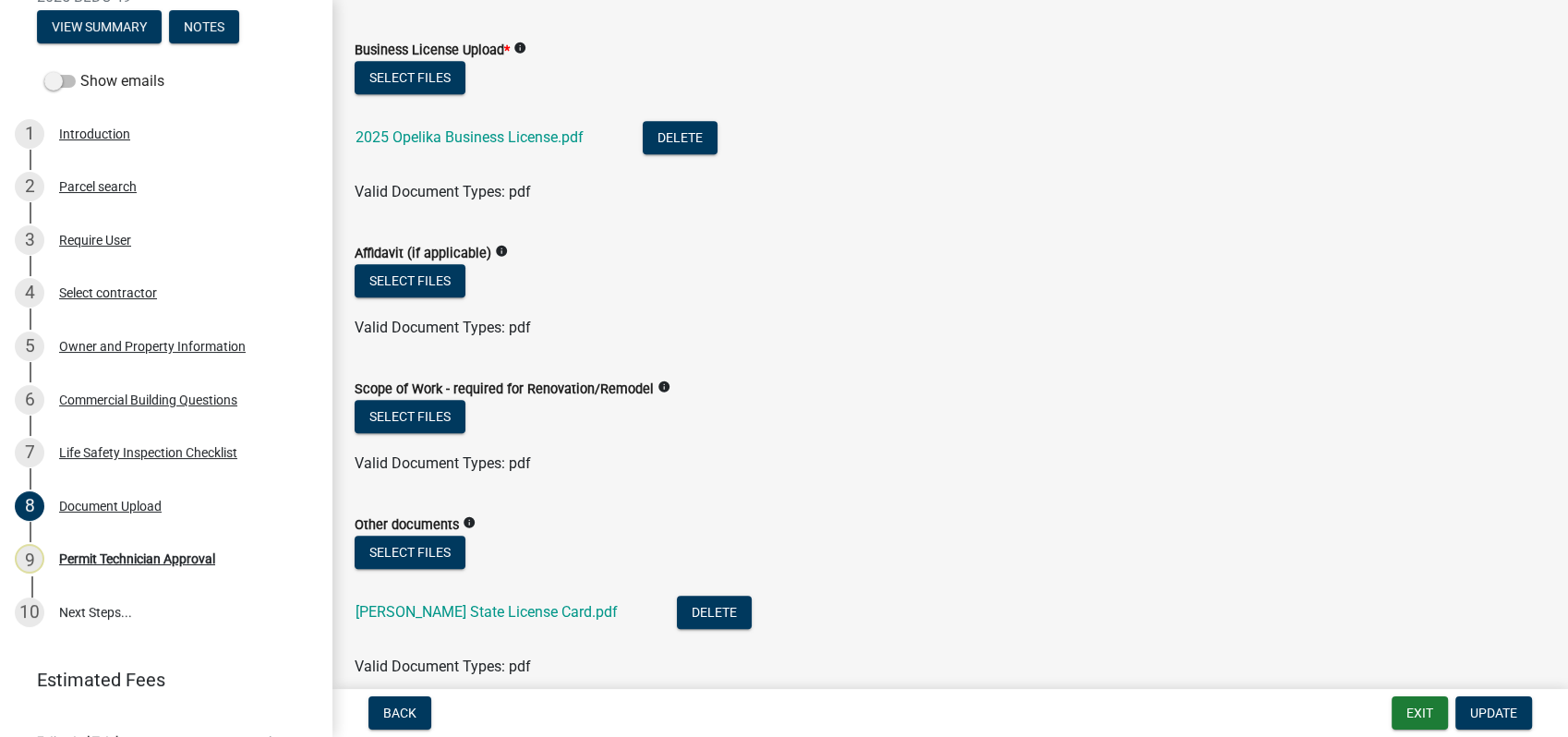
scroll to position [1395, 0]
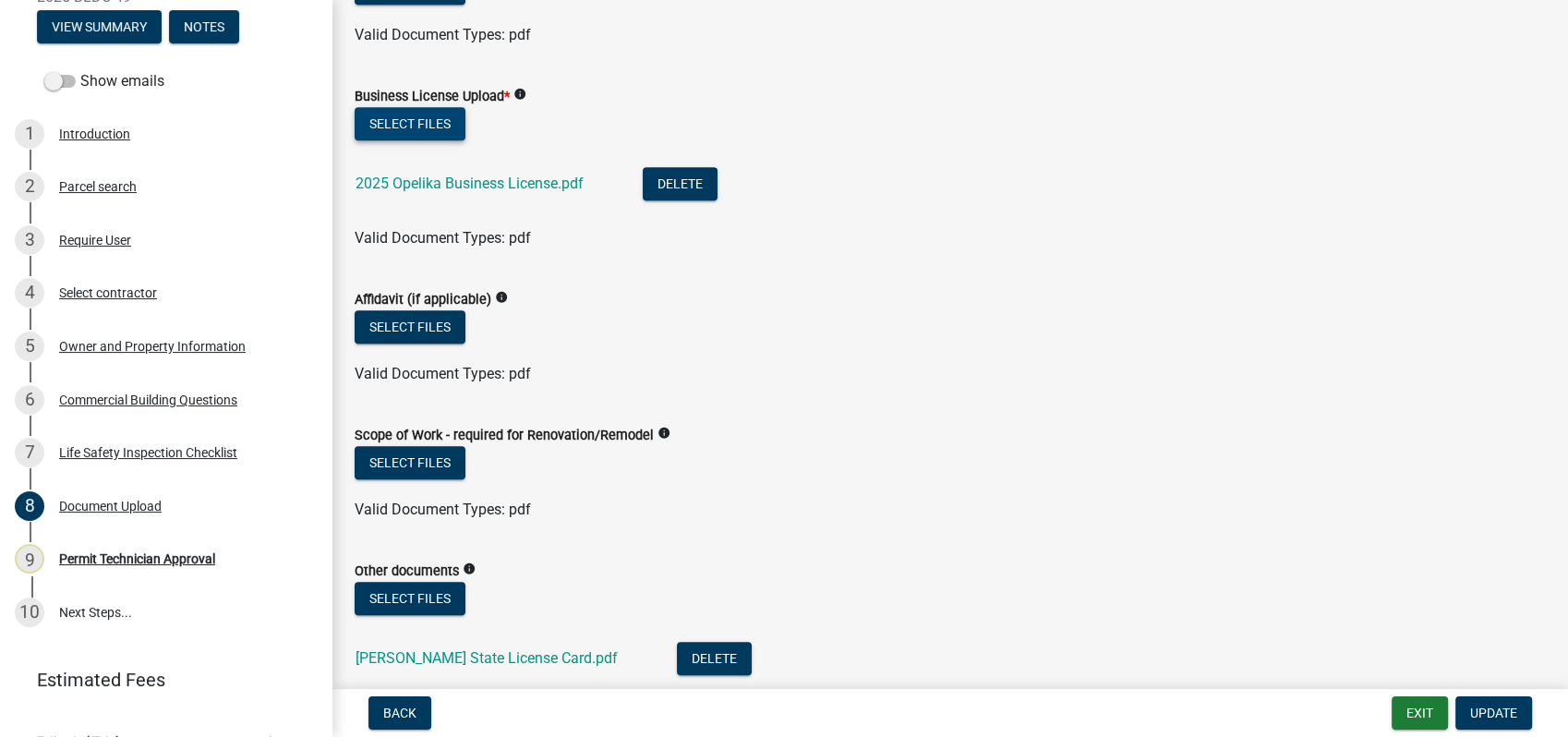
click at [389, 120] on button "Select files" at bounding box center [409, 124] width 111 height 34
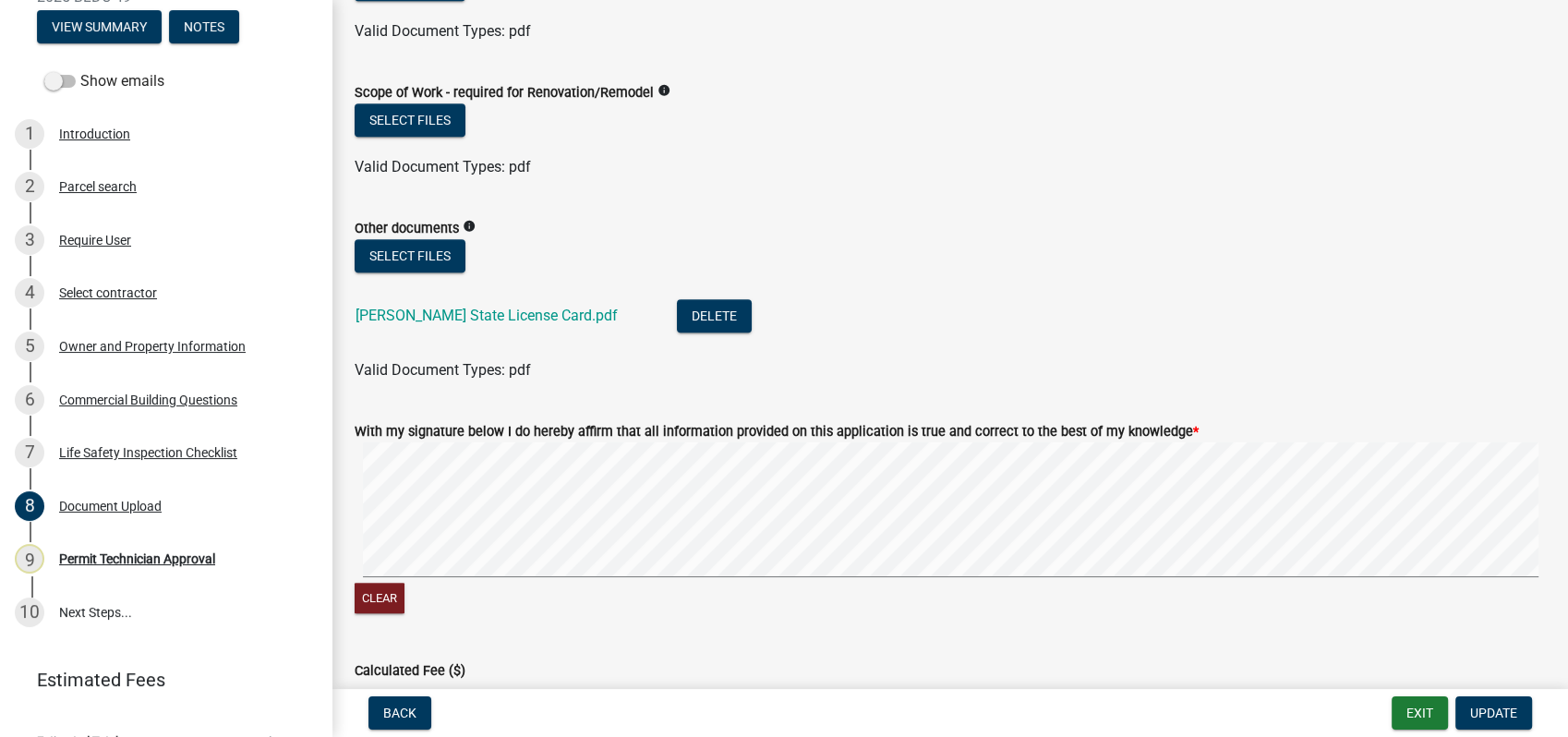
scroll to position [1974, 0]
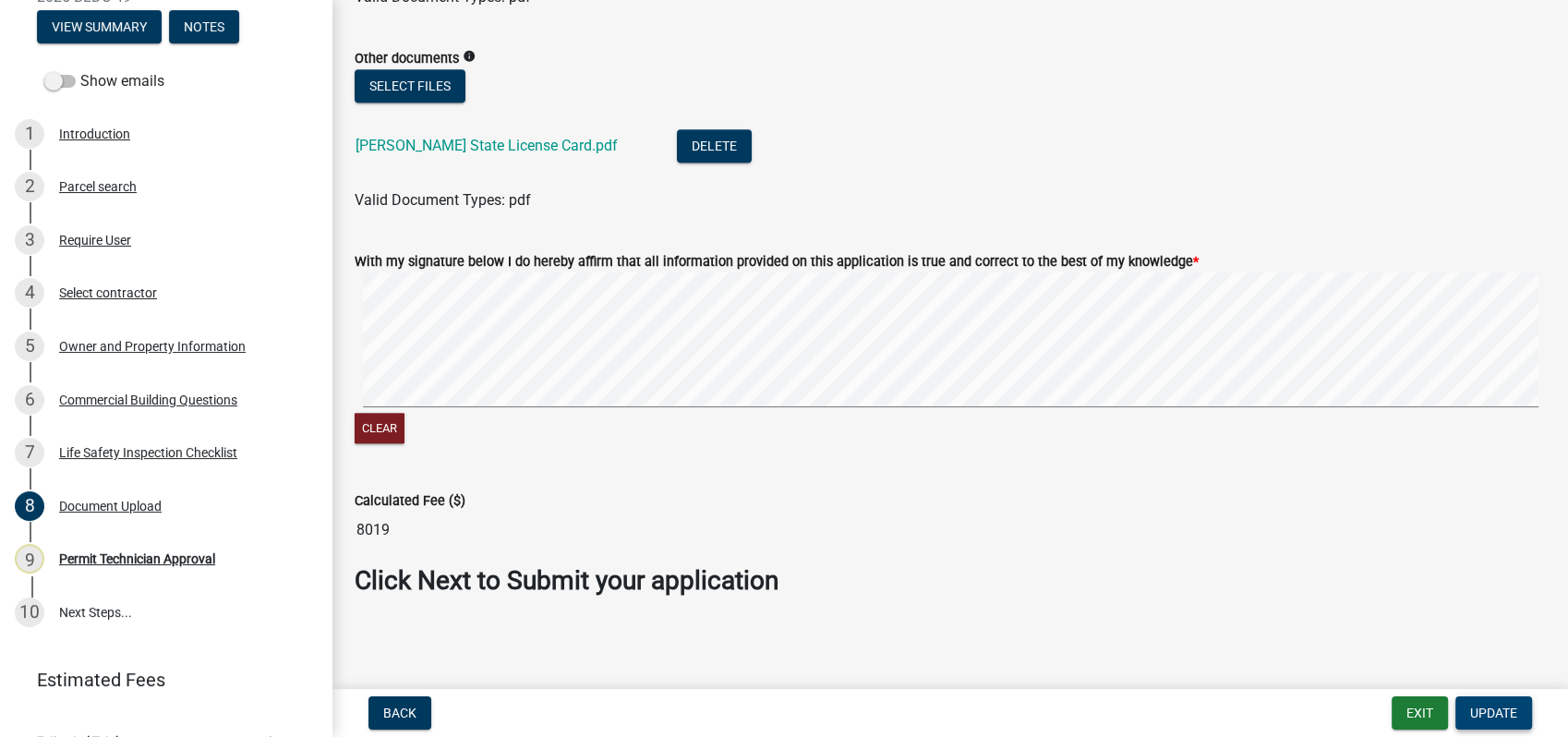
click at [1487, 712] on span "Update" at bounding box center [1493, 713] width 47 height 15
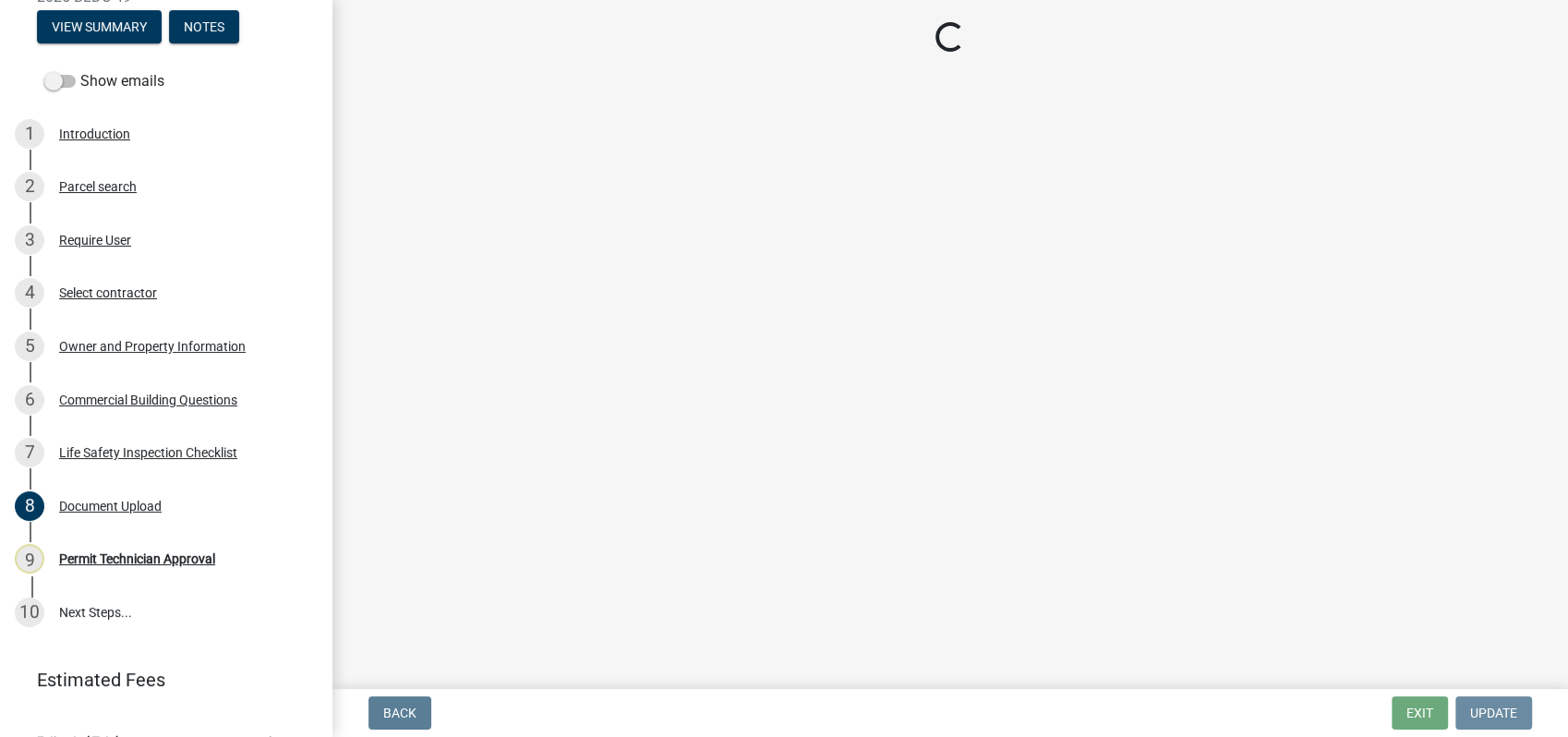
scroll to position [0, 0]
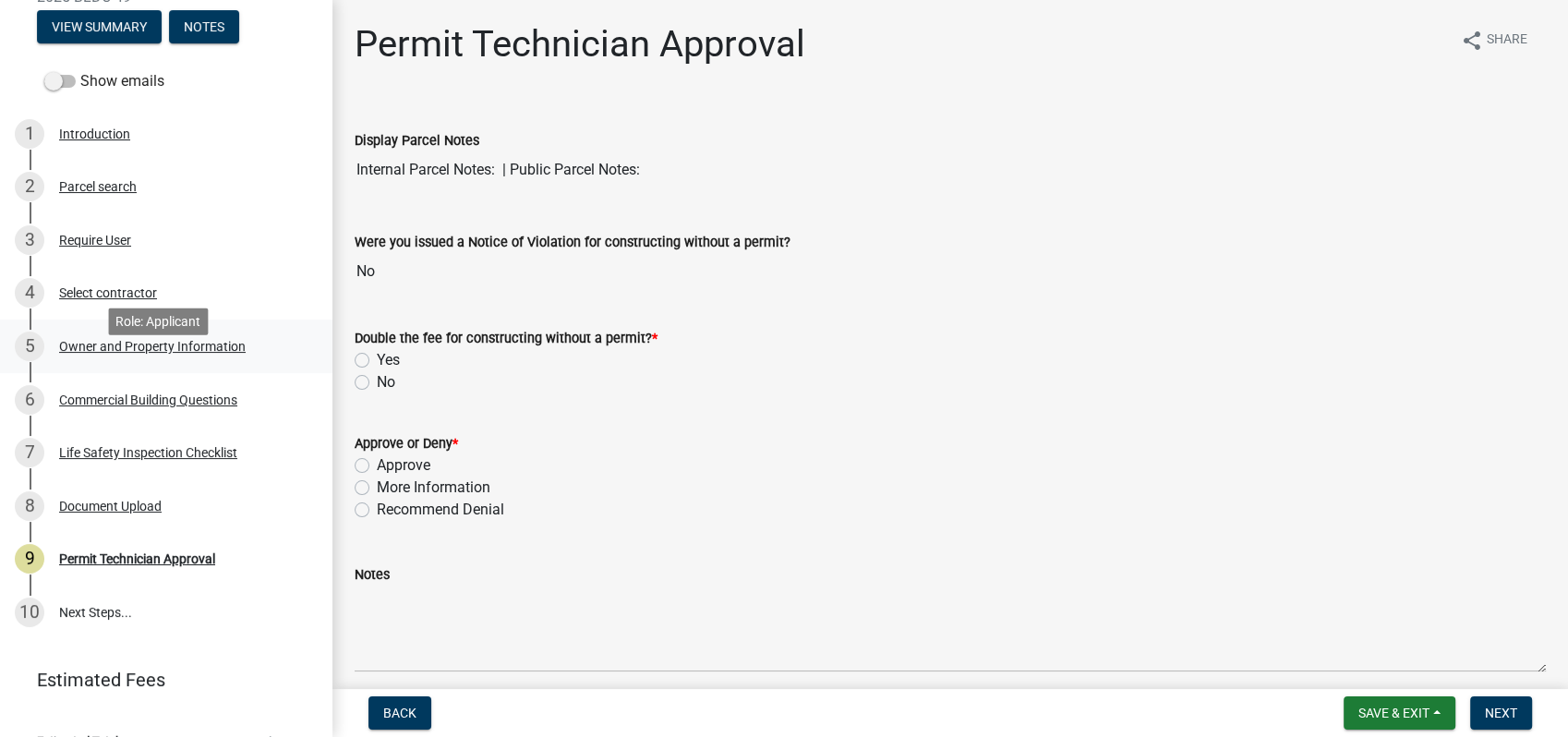
click at [146, 353] on div "Owner and Property Information" at bounding box center [152, 346] width 187 height 13
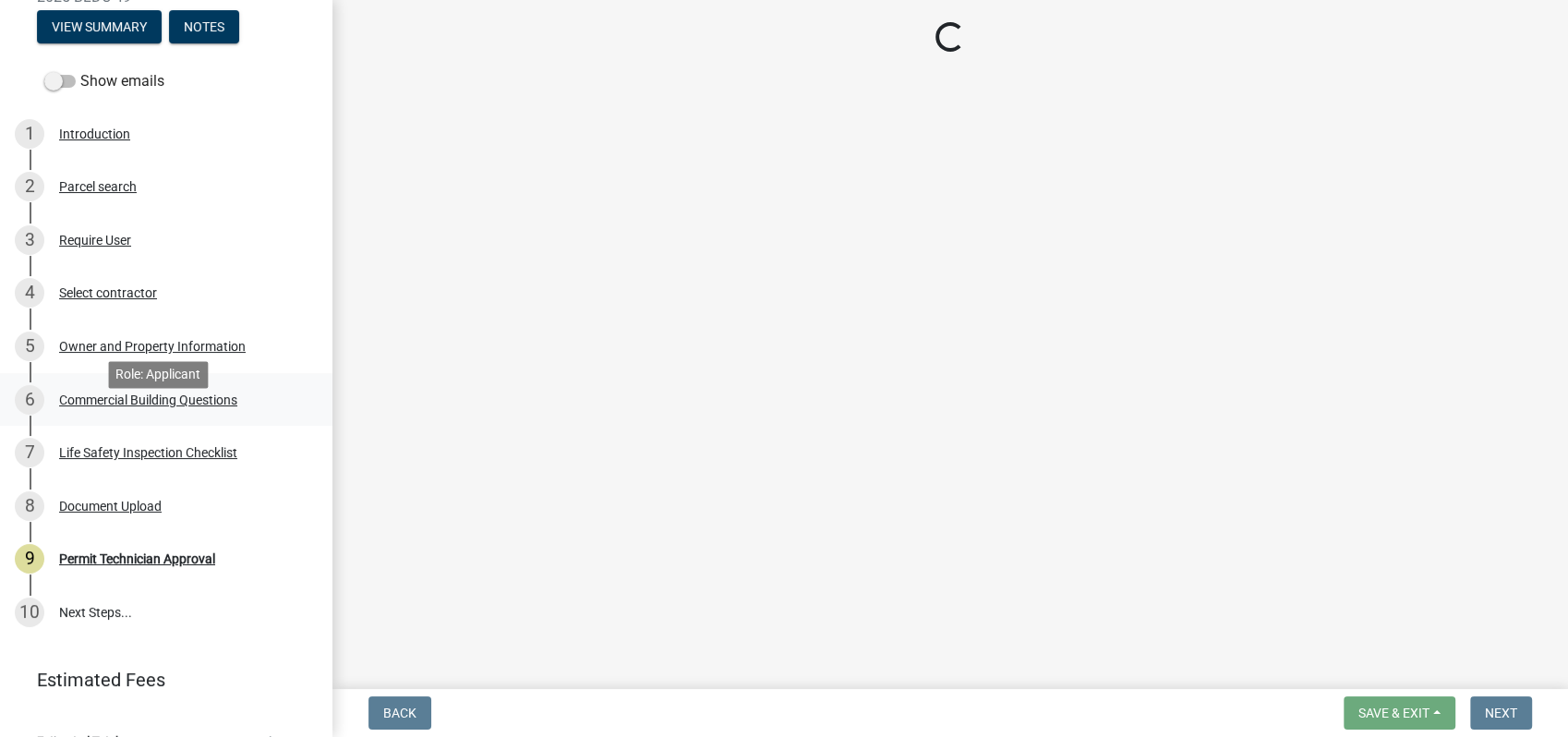
select select "a11fa51f-b34d-496b-ab35-5fd1b53a4648"
select select "83394b22-4a11-496c-8e5c-75ade2e72faf"
select select "469c5908-2854-42d5-89ed-bee7fc26529e"
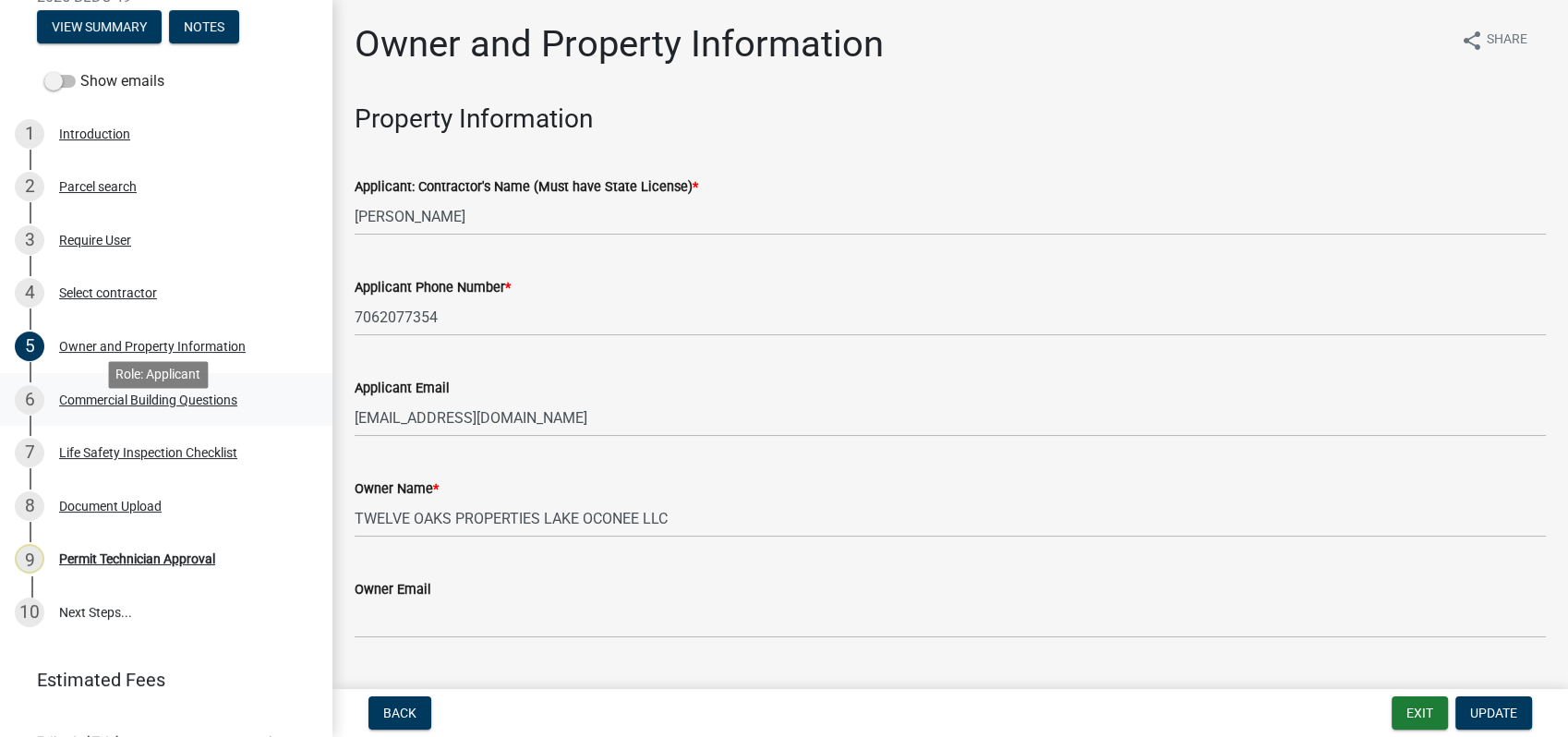
click at [204, 407] on div "Commercial Building Questions" at bounding box center [147, 400] width 178 height 13
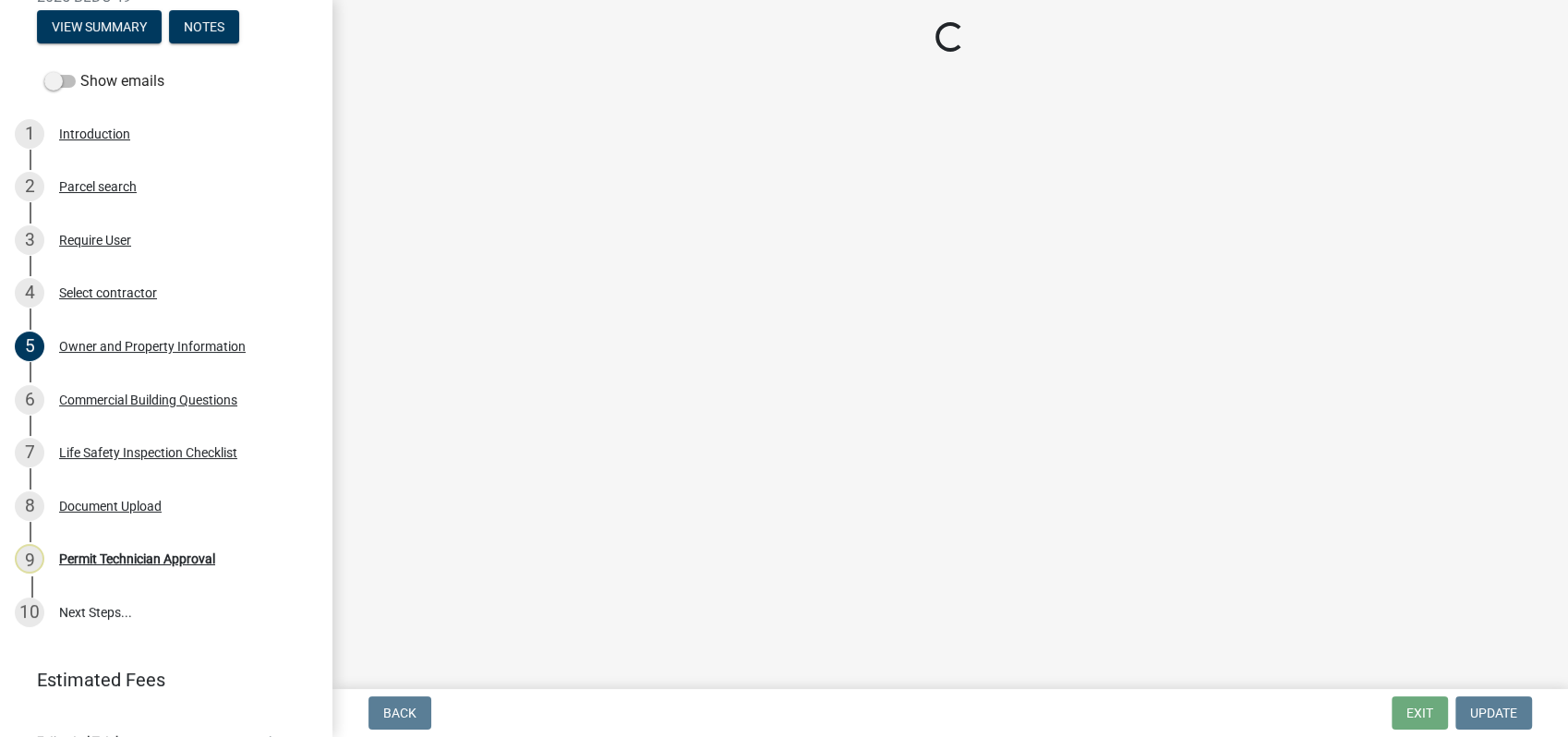
select select "a2980a8e-1e7c-4bd1-9958-7ae80455de28"
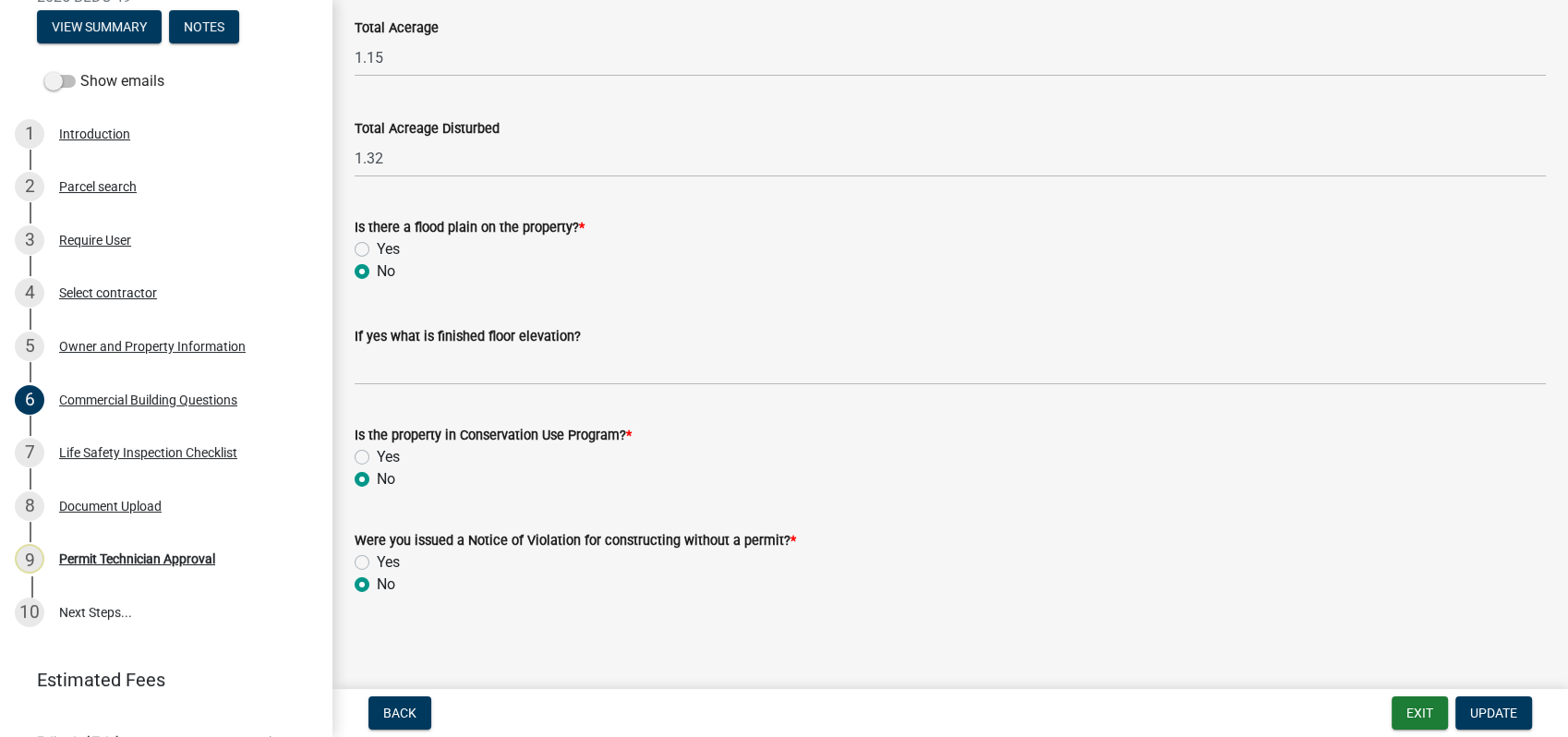
scroll to position [6128, 0]
click at [145, 512] on div "Document Upload" at bounding box center [110, 506] width 103 height 13
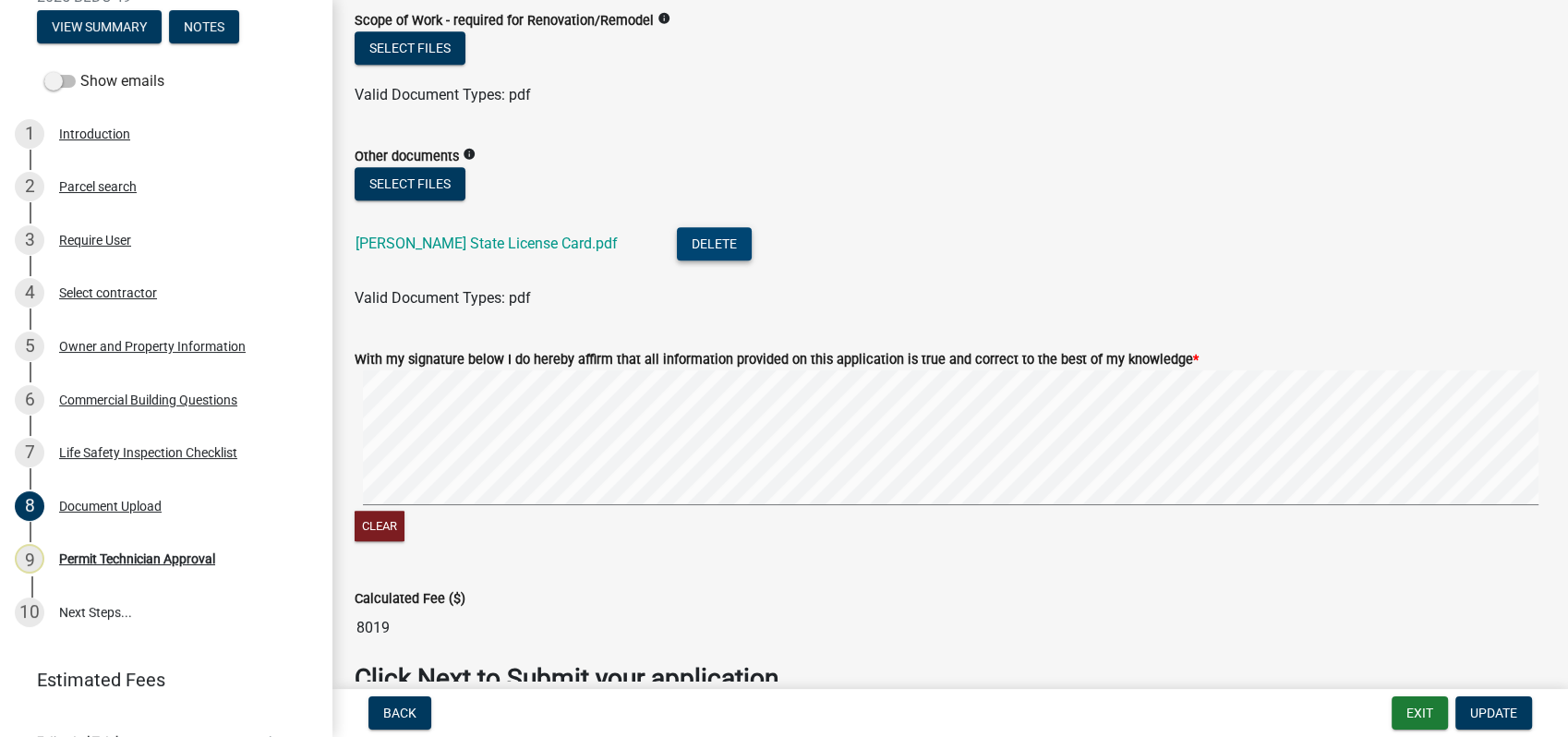
scroll to position [1974, 0]
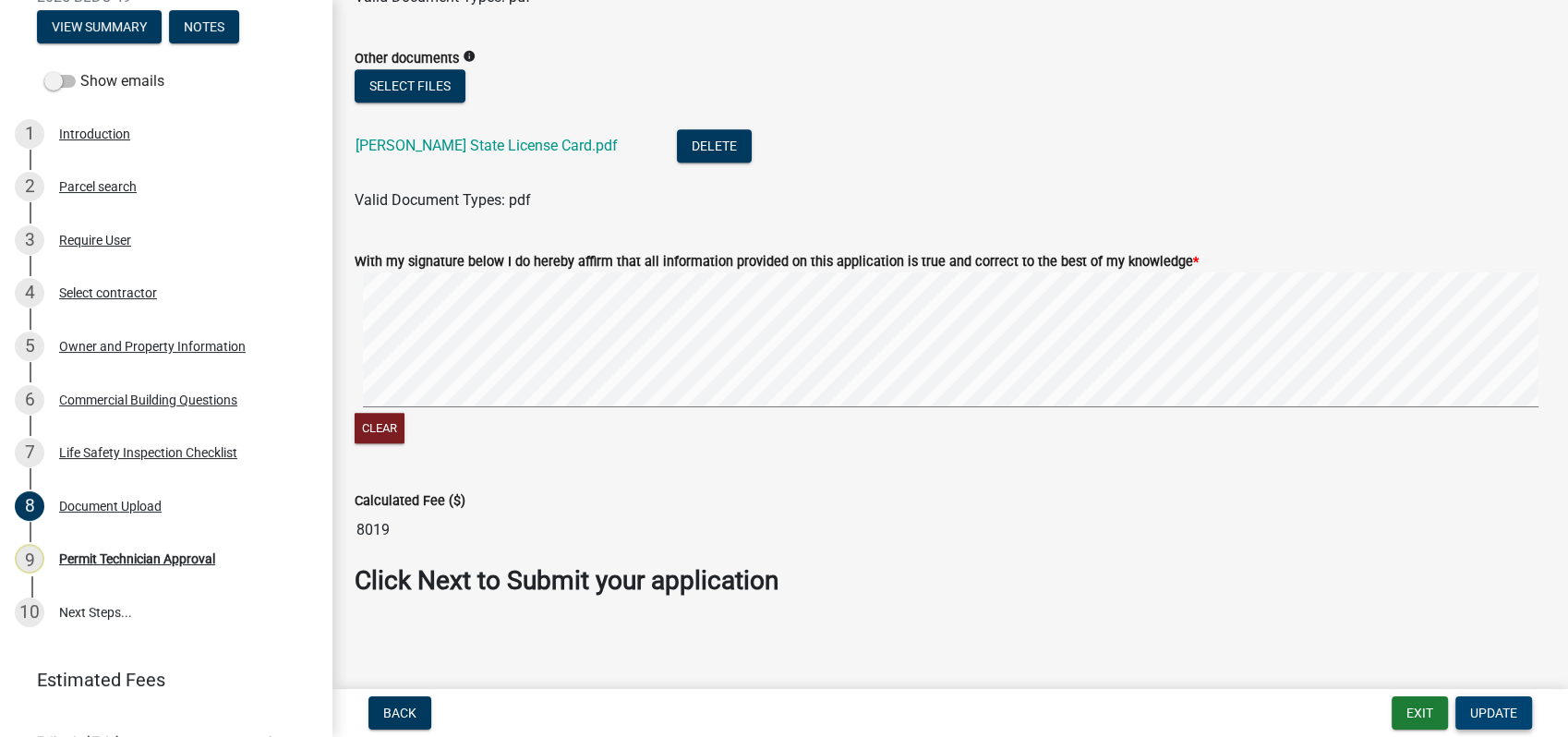
click at [1495, 716] on span "Update" at bounding box center [1493, 713] width 47 height 15
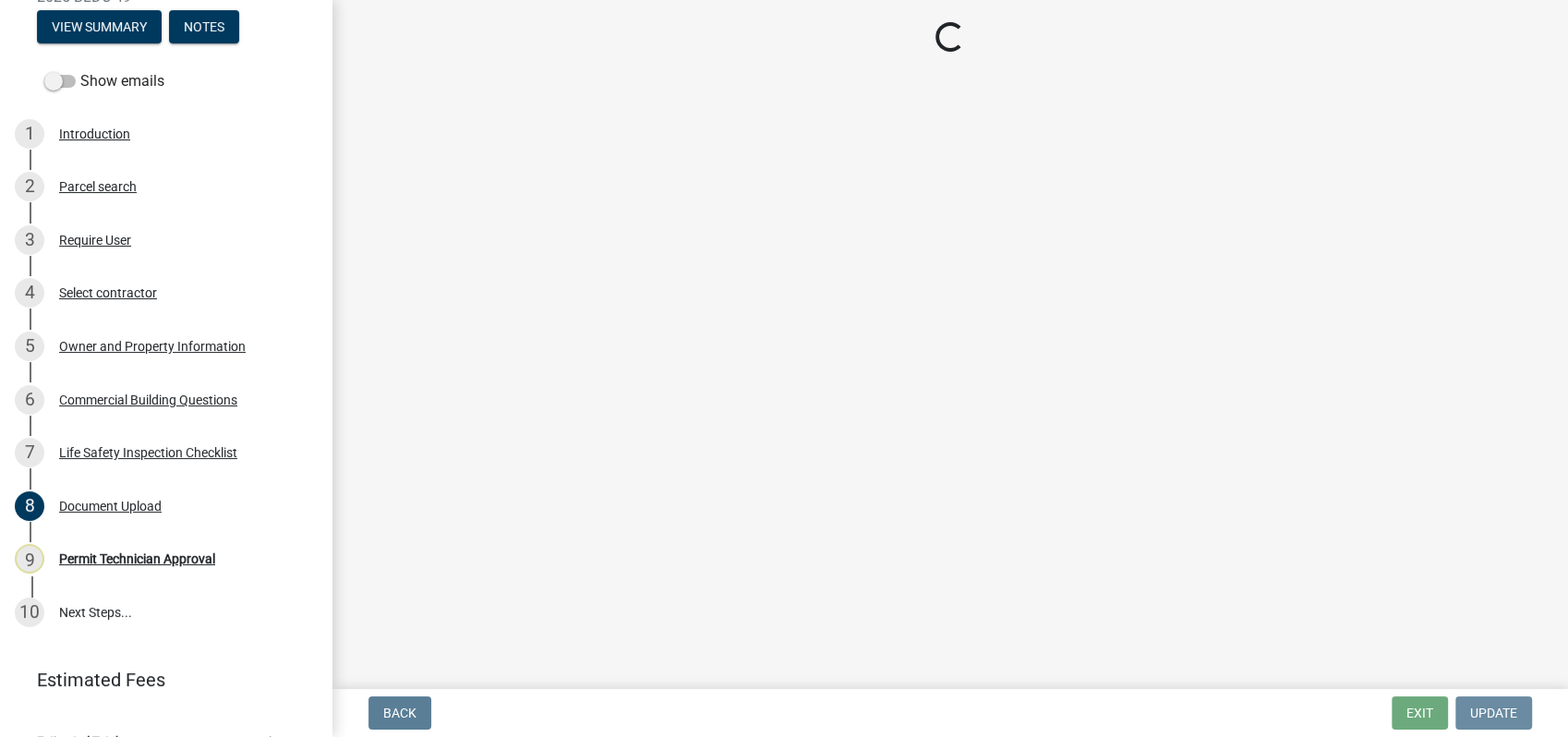
scroll to position [0, 0]
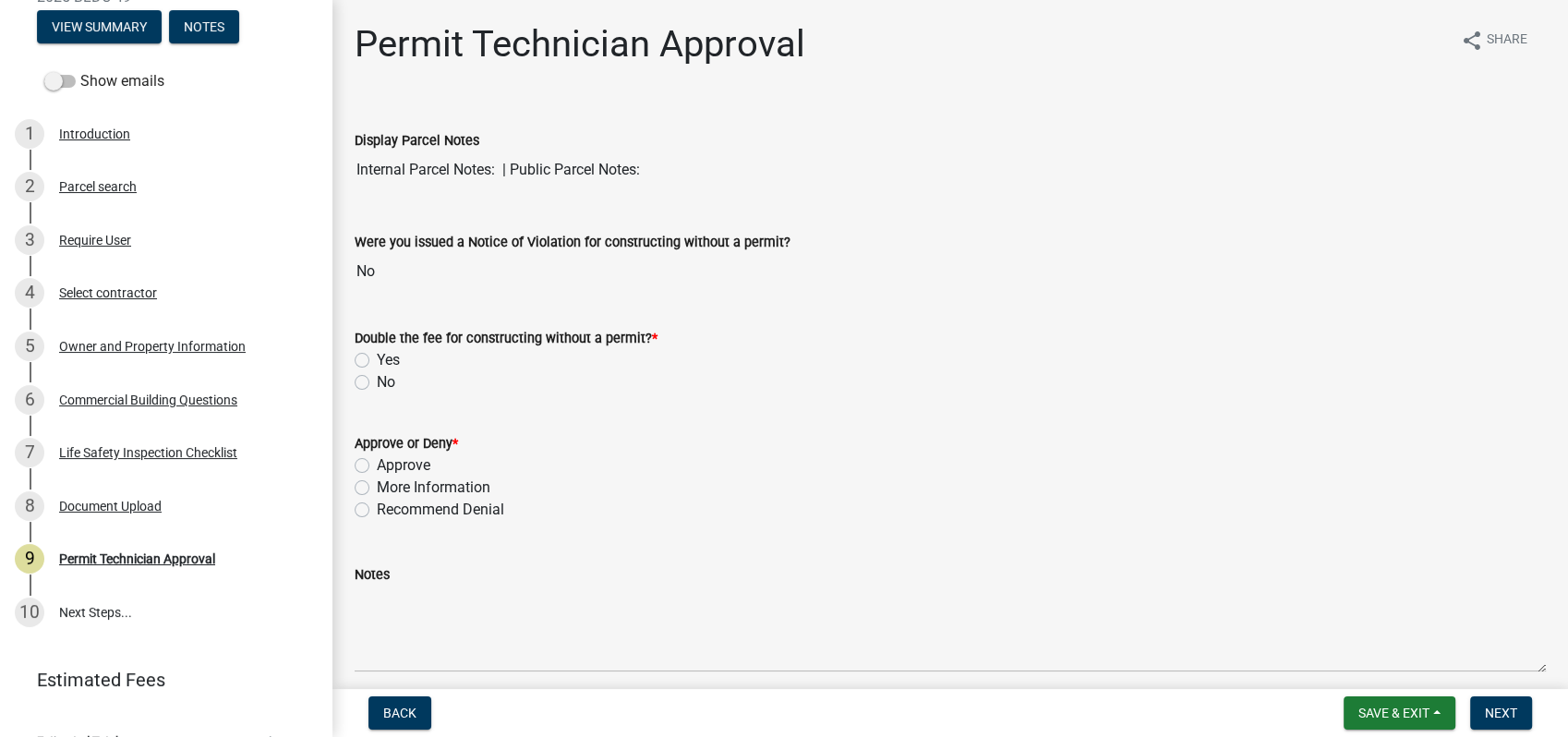
click at [377, 379] on label "No" at bounding box center [386, 382] width 19 height 22
click at [377, 379] on input "No" at bounding box center [382, 377] width 12 height 12
radio input "true"
click at [377, 462] on label "Approve" at bounding box center [403, 466] width 53 height 22
click at [377, 462] on input "Approve" at bounding box center [382, 460] width 12 height 12
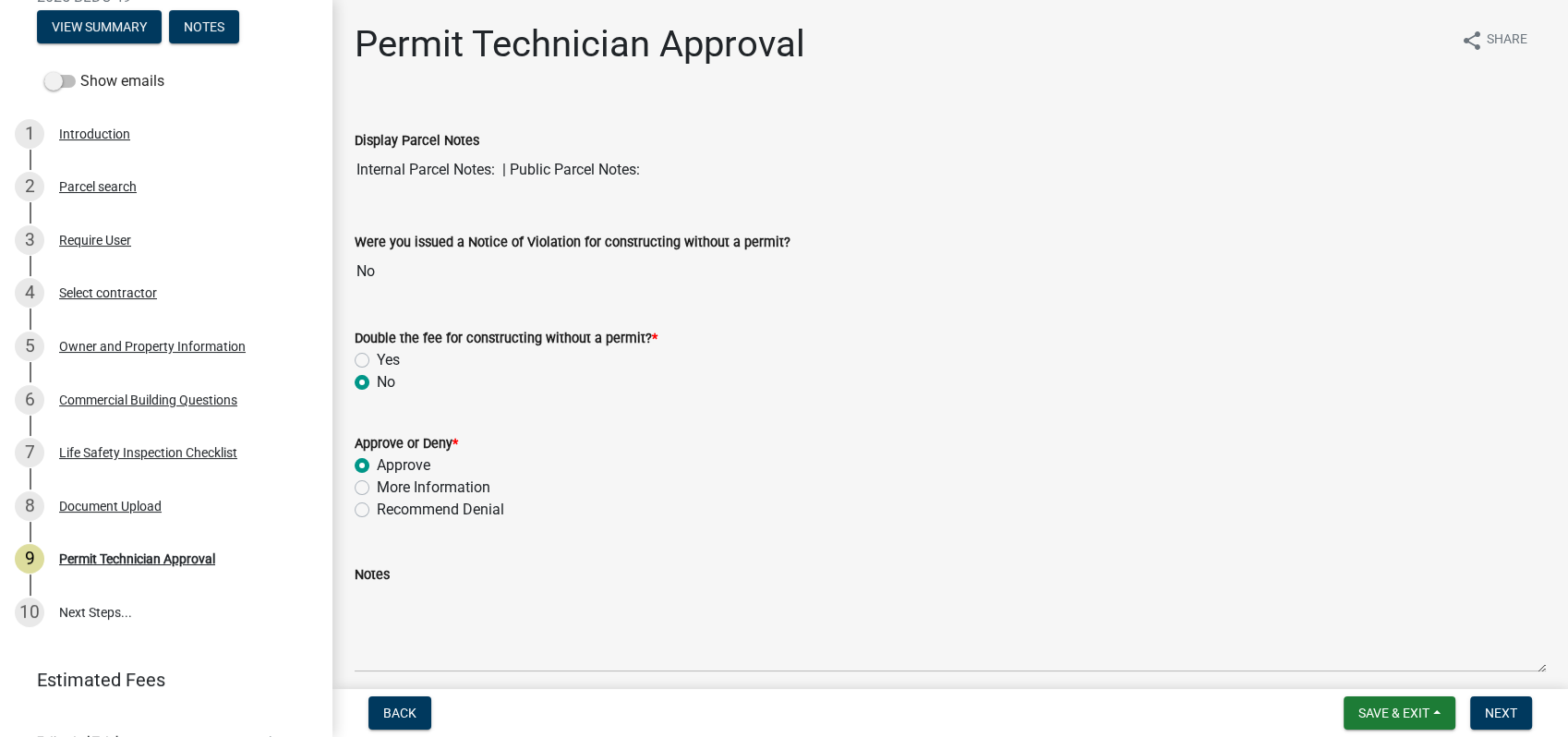
radio input "true"
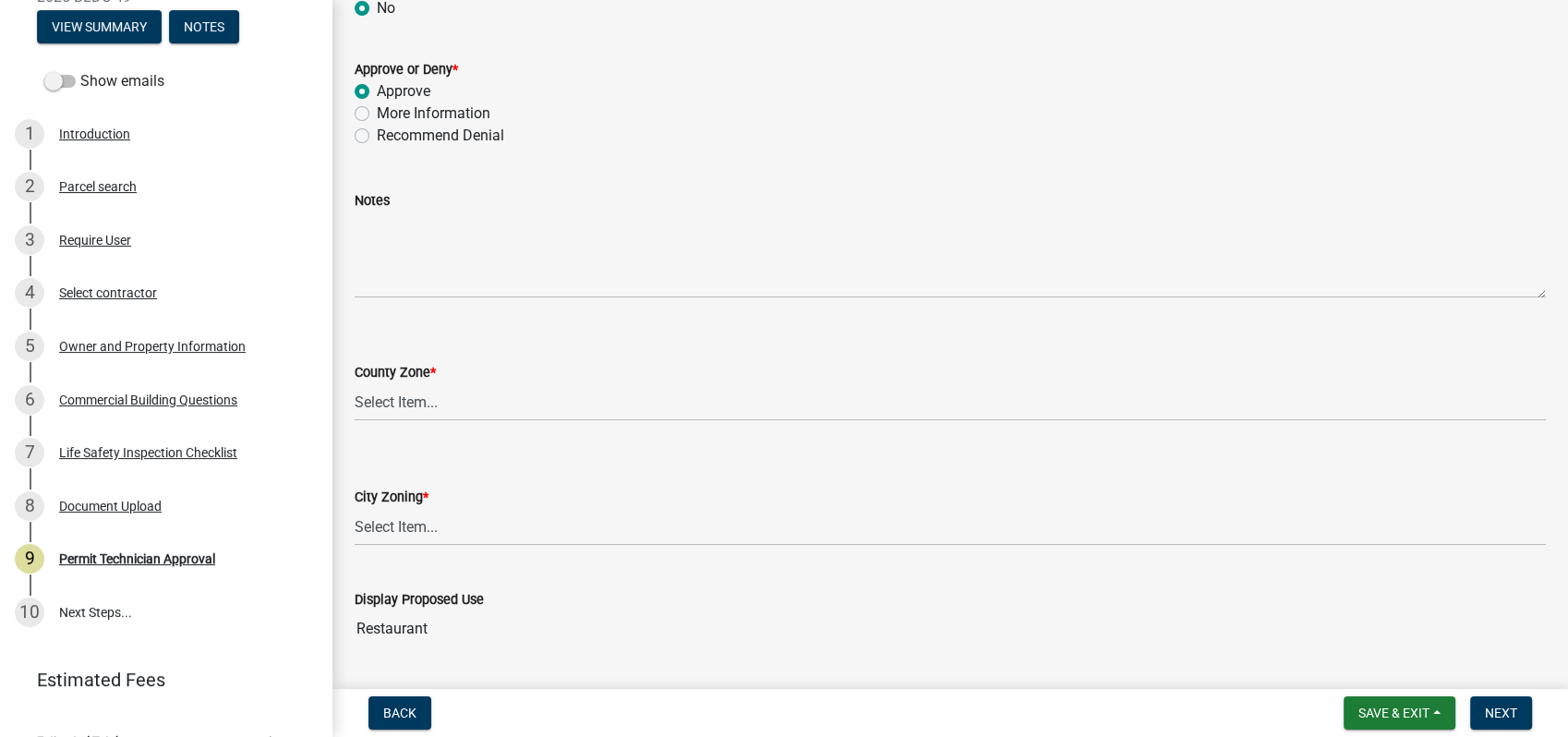
scroll to position [355, 0]
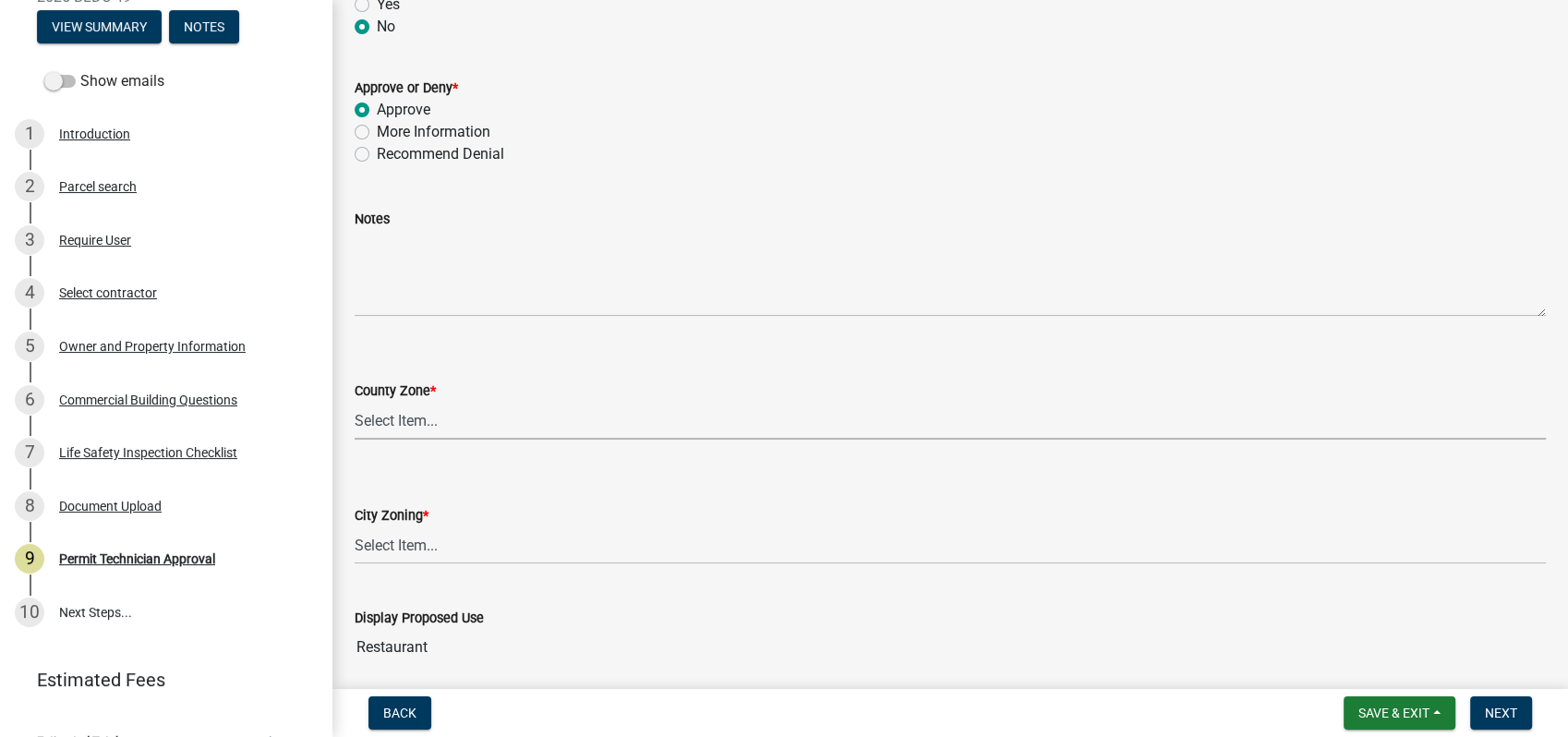
click at [399, 428] on select "Select Item... AG-1 R-1R R-1 R-2 MHP RM-1 RM-3 C-1 C-2 I-M PUD N/A" at bounding box center [950, 421] width 1191 height 38
click at [354, 402] on select "Select Item... AG-1 R-1R R-1 R-2 MHP RM-1 RM-3 C-1 C-2 I-M PUD N/A" at bounding box center [950, 421] width 1191 height 38
select select "a11fa51f-b34d-496b-ab35-5fd1b53a4648"
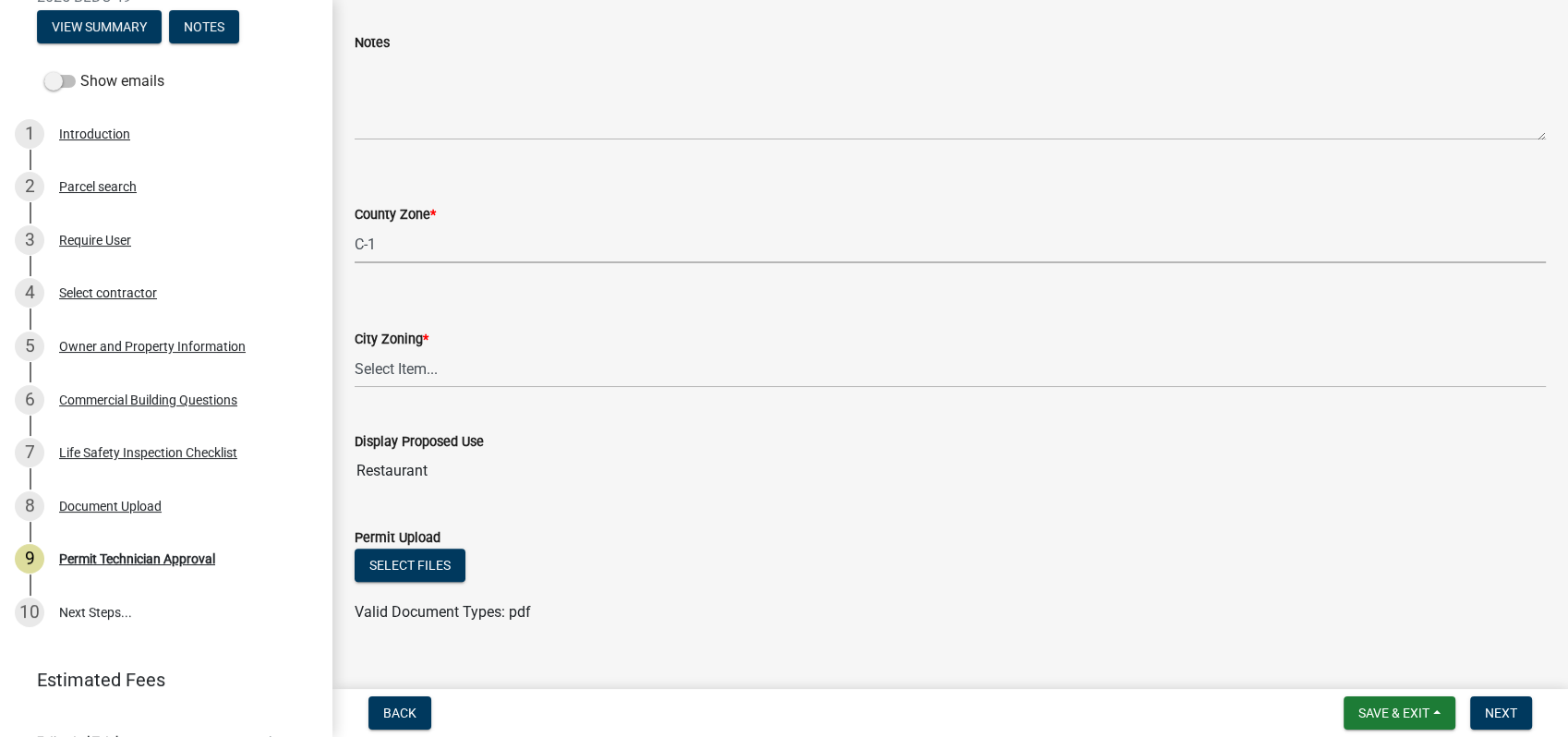
scroll to position [562, 0]
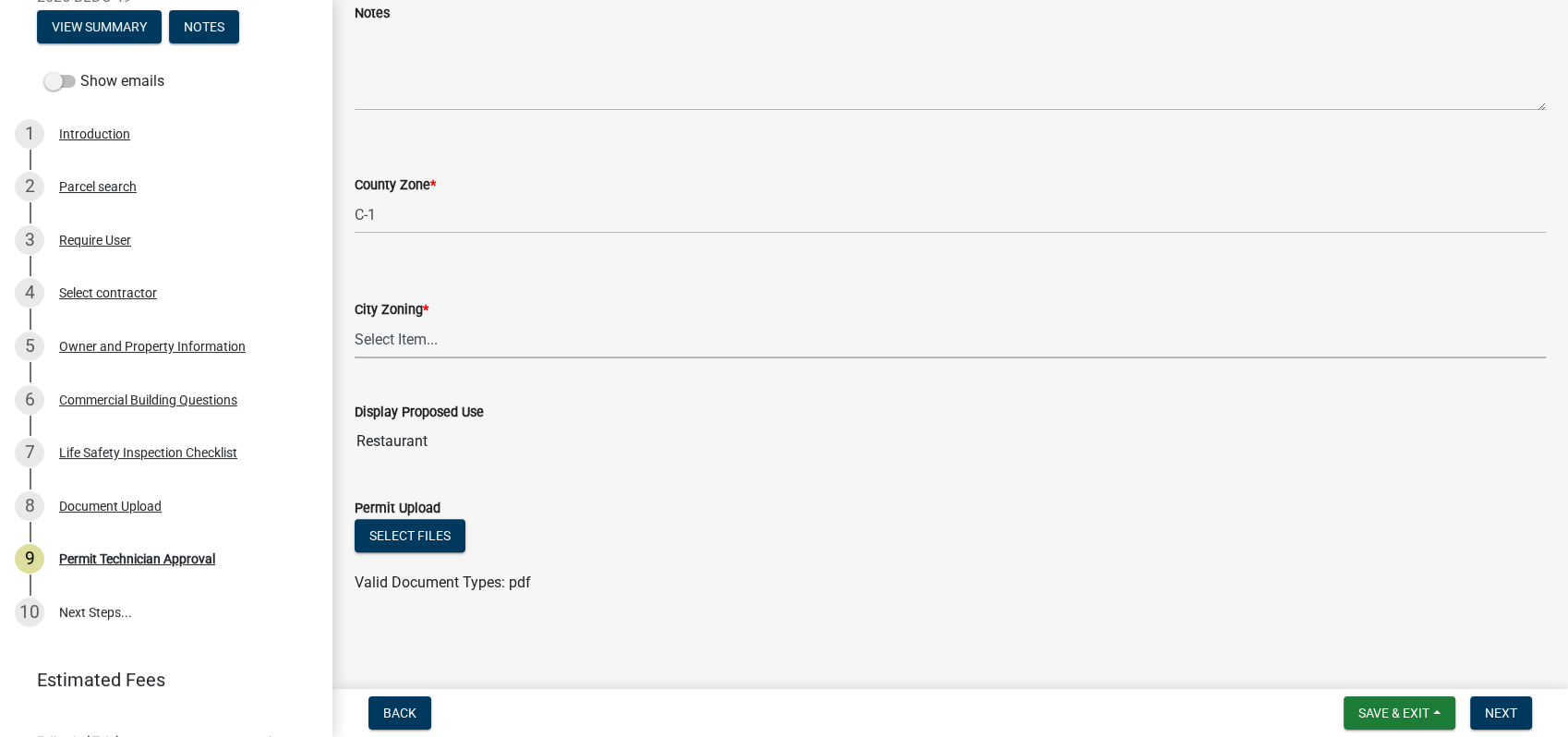
click at [367, 340] on select "Select Item... A-1 A-2 R-1 R-2 R-3 R-4 MHP C-1 C-2 I-1 I-2 DB FH H-P N/A" at bounding box center [950, 339] width 1191 height 38
click at [354, 320] on select "Select Item... A-1 A-2 R-1 R-2 R-3 R-4 MHP C-1 C-2 I-1 I-2 DB FH H-P N/A" at bounding box center [950, 339] width 1191 height 38
select select "83394b22-4a11-496c-8e5c-75ade2e72faf"
click at [1507, 707] on span "Next" at bounding box center [1501, 713] width 33 height 15
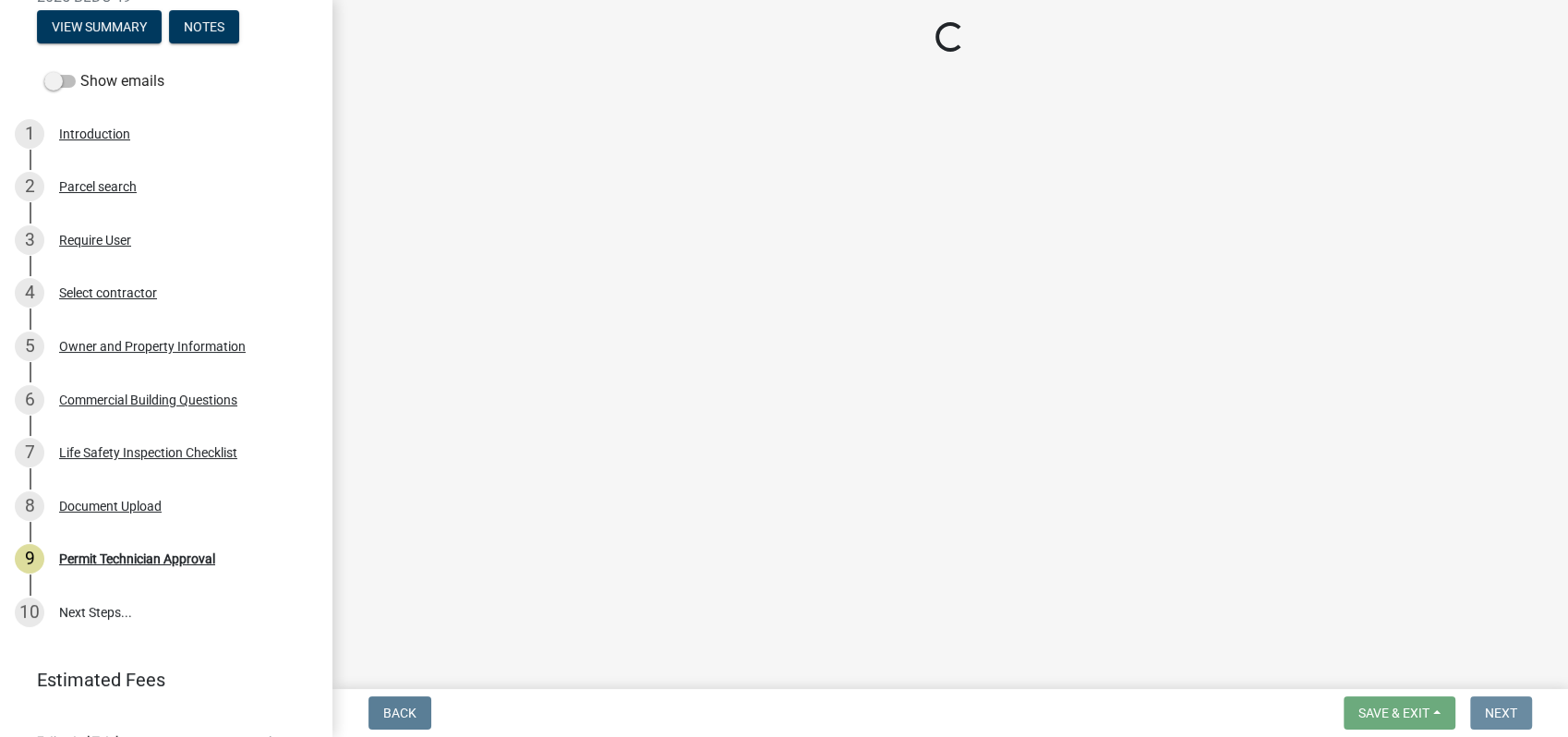
scroll to position [0, 0]
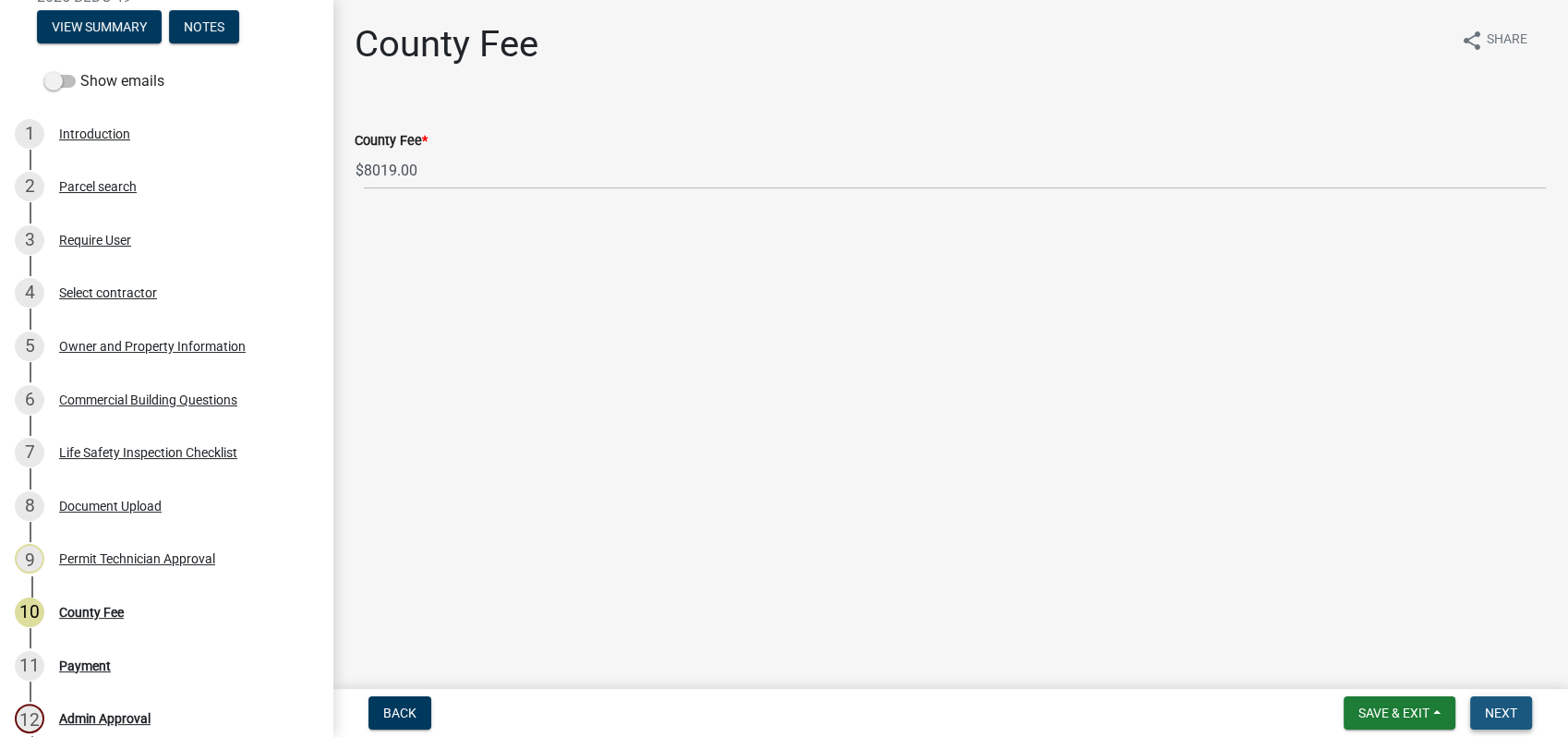
click at [1506, 709] on span "Next" at bounding box center [1501, 713] width 33 height 15
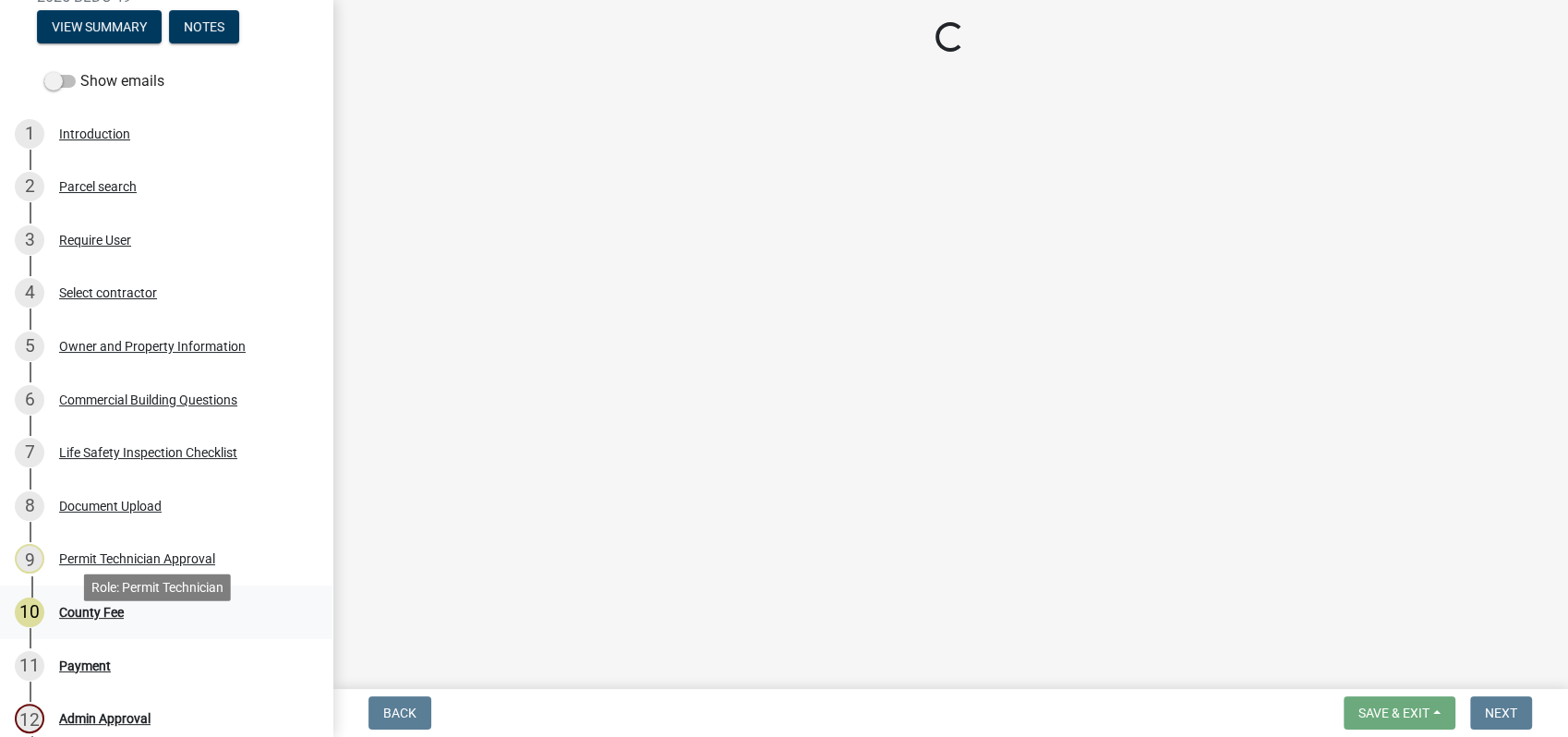
click at [93, 619] on div "County Fee" at bounding box center [90, 612] width 64 height 13
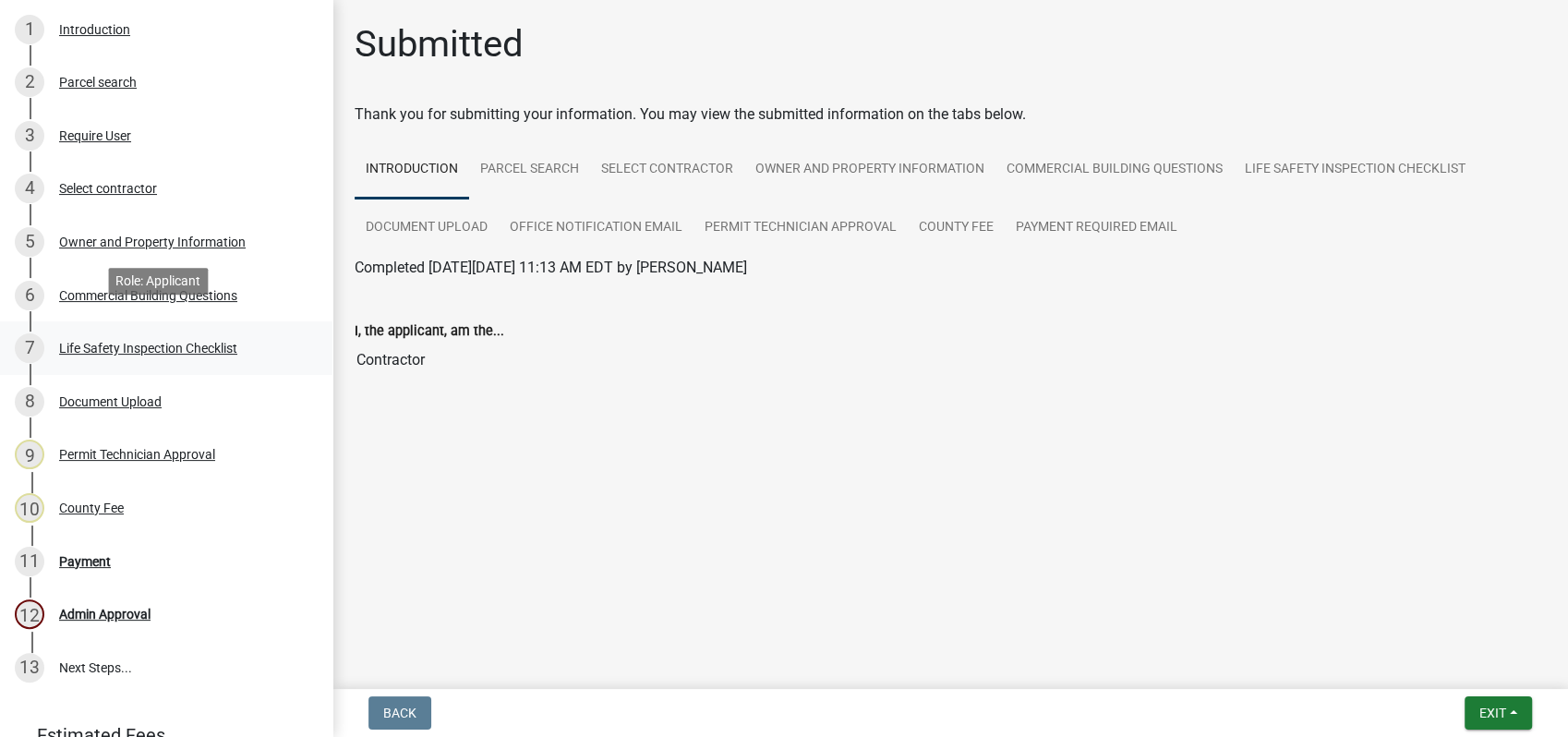
scroll to position [465, 0]
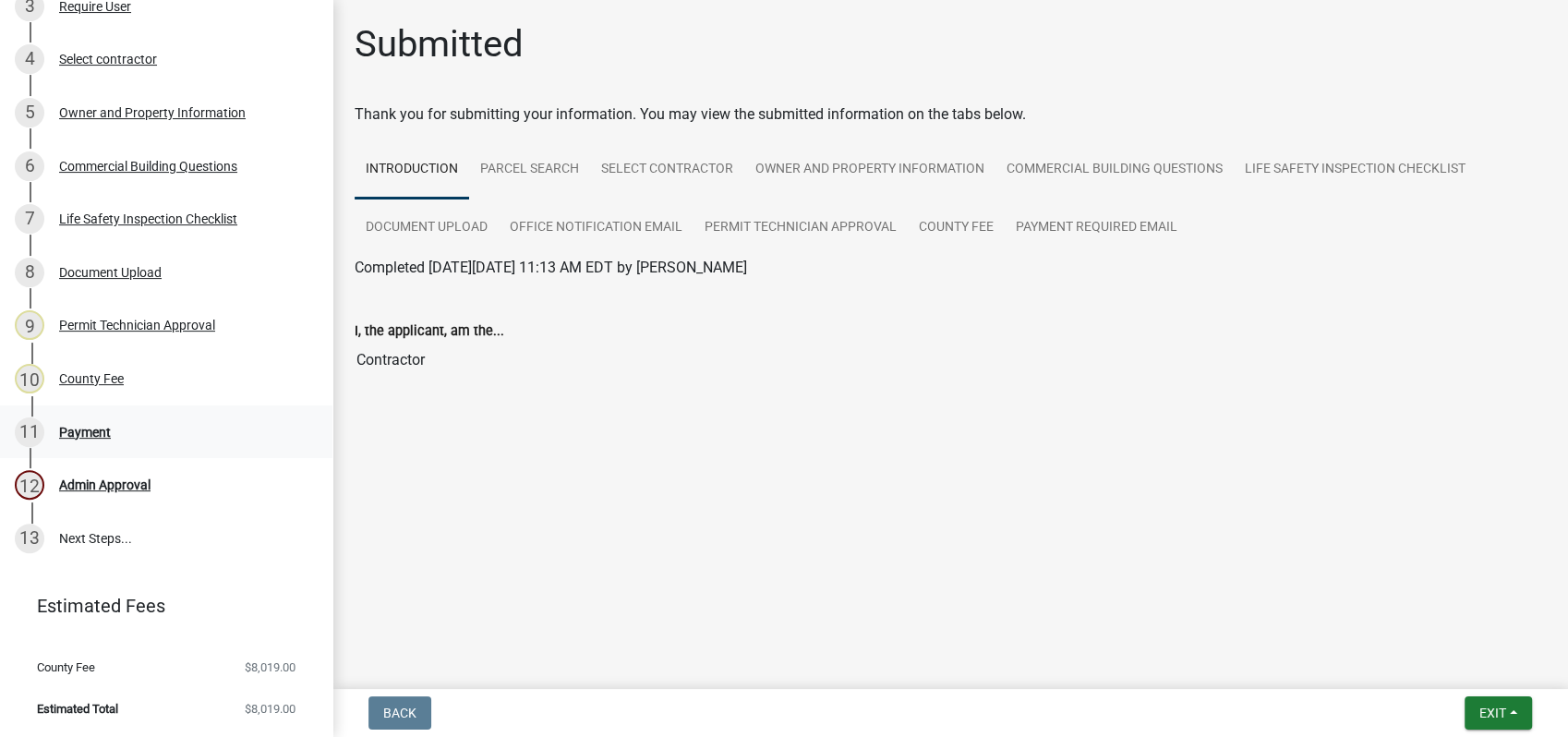
click at [89, 439] on div "11 Payment" at bounding box center [159, 432] width 288 height 30
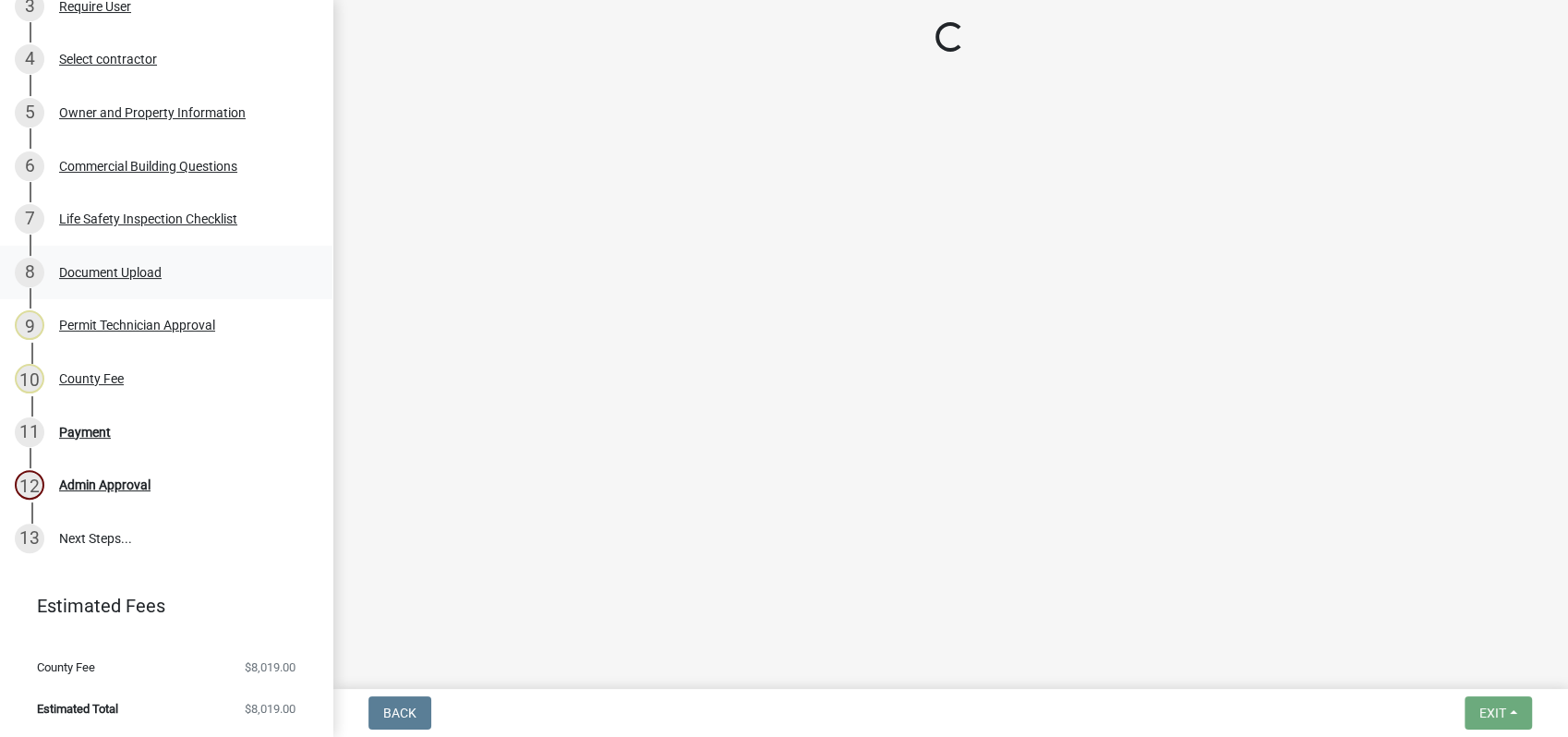
select select "3: 3"
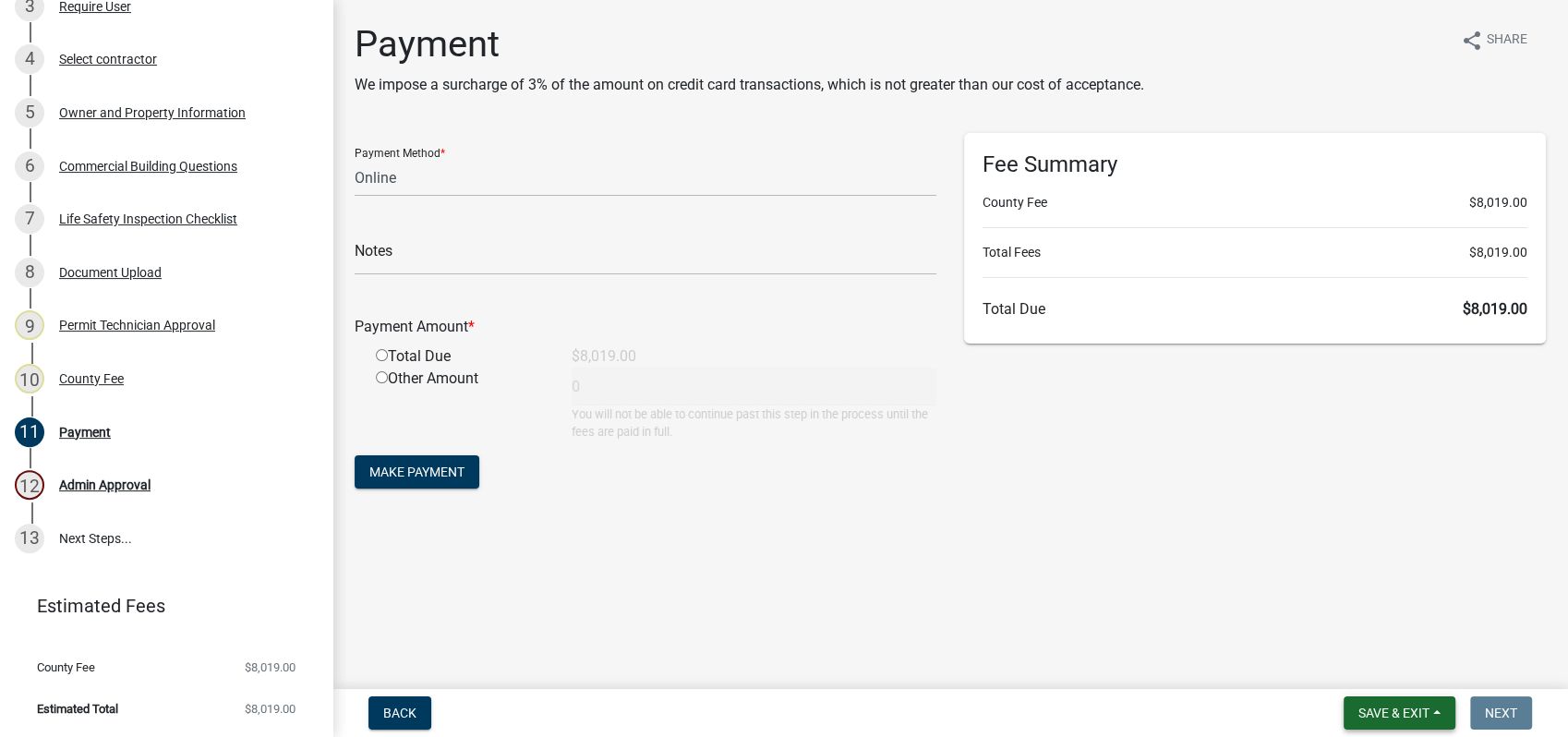
click at [1388, 706] on span "Save & Exit" at bounding box center [1394, 713] width 71 height 15
click at [1399, 670] on button "Save & Exit" at bounding box center [1381, 665] width 147 height 45
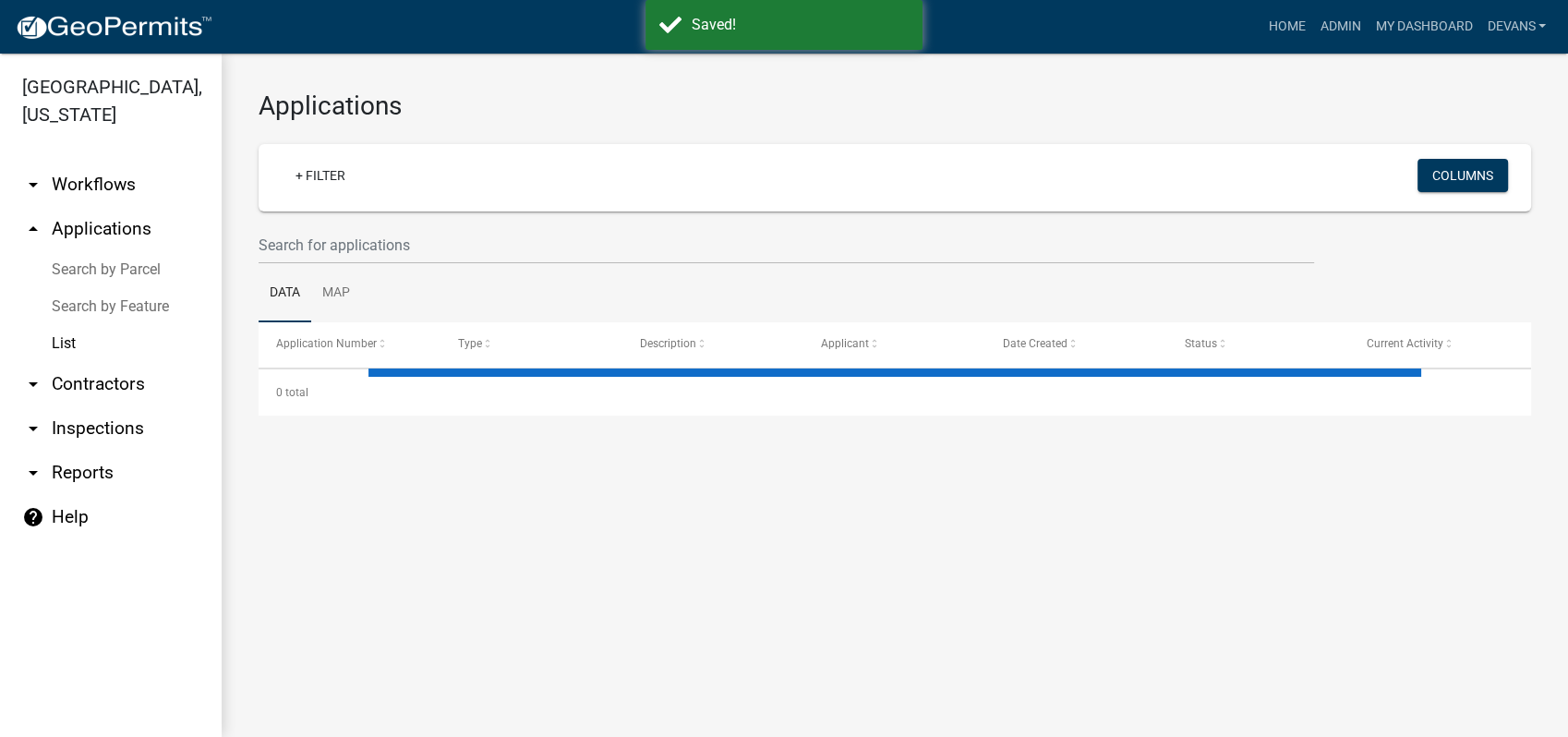
select select "1: 25"
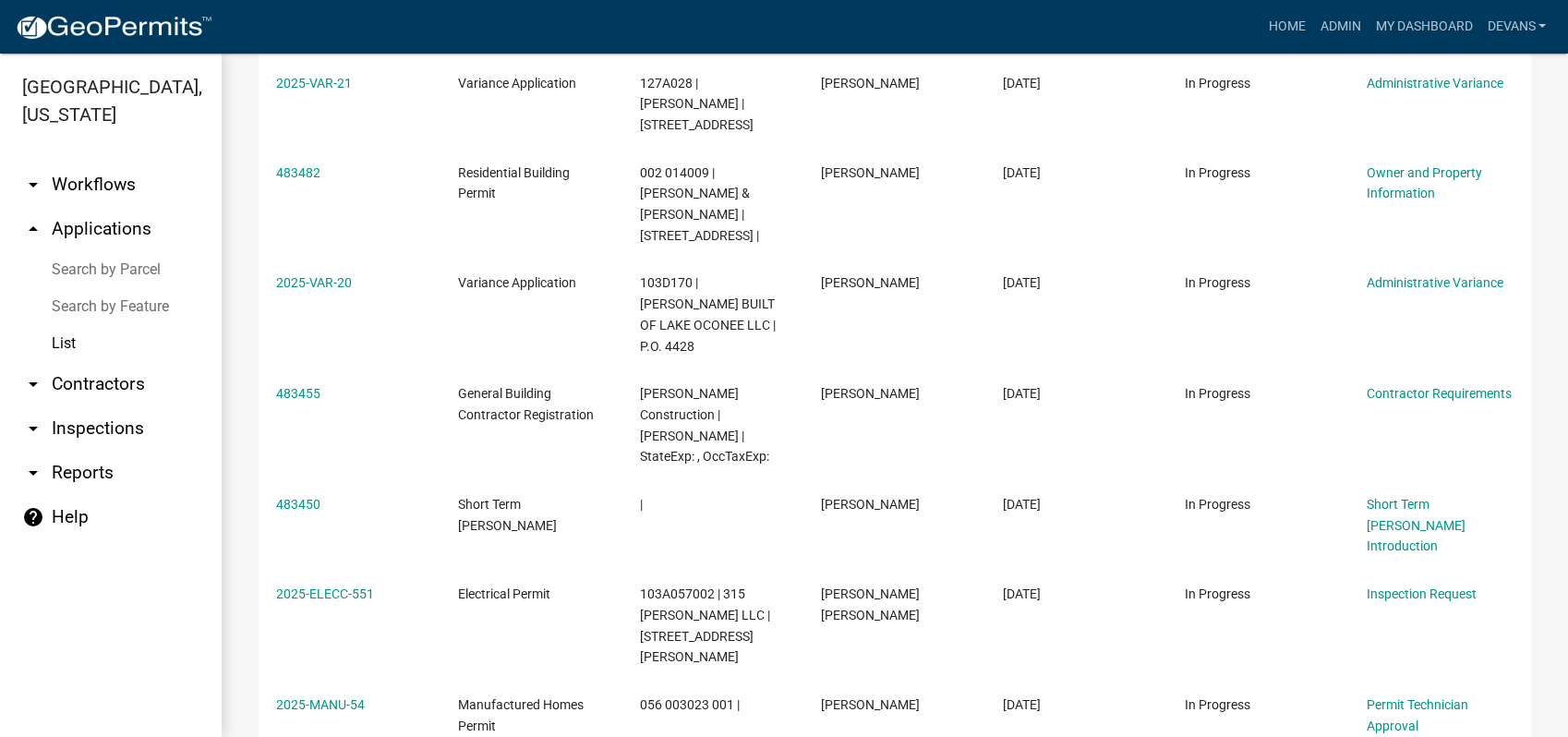
scroll to position [1333, 0]
